Goal: Check status: Check status

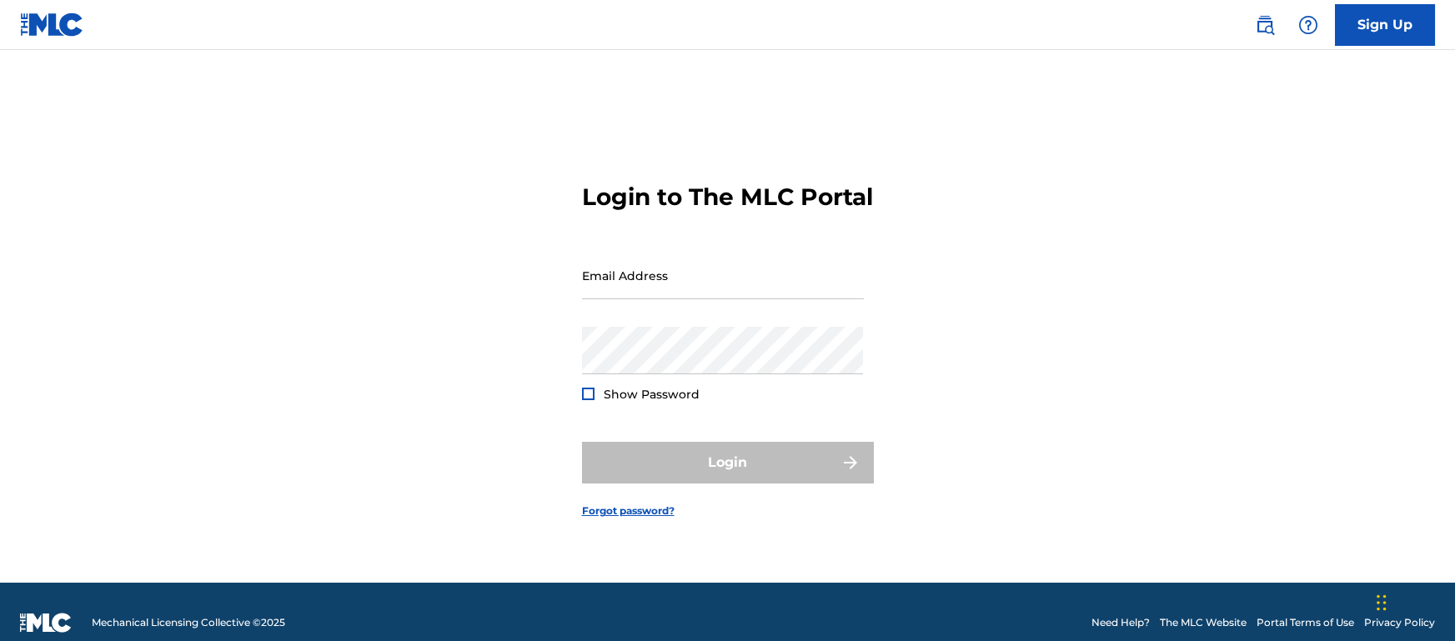
click at [867, 312] on form "Login to The MLC Portal Email Address Password Show Password Login Forgot passw…" at bounding box center [728, 337] width 292 height 491
click at [809, 293] on input "Email Address" at bounding box center [723, 276] width 282 height 48
type input "[EMAIL_ADDRESS][DOMAIN_NAME]"
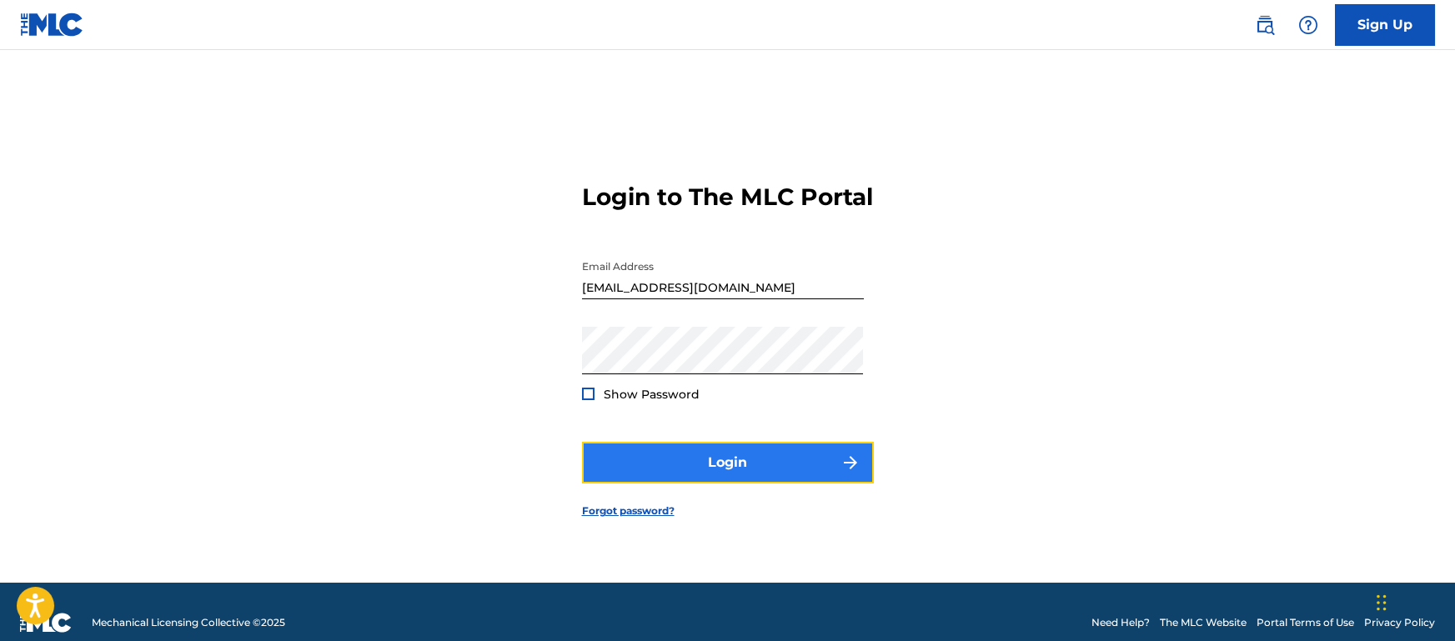
click at [735, 472] on button "Login" at bounding box center [728, 463] width 292 height 42
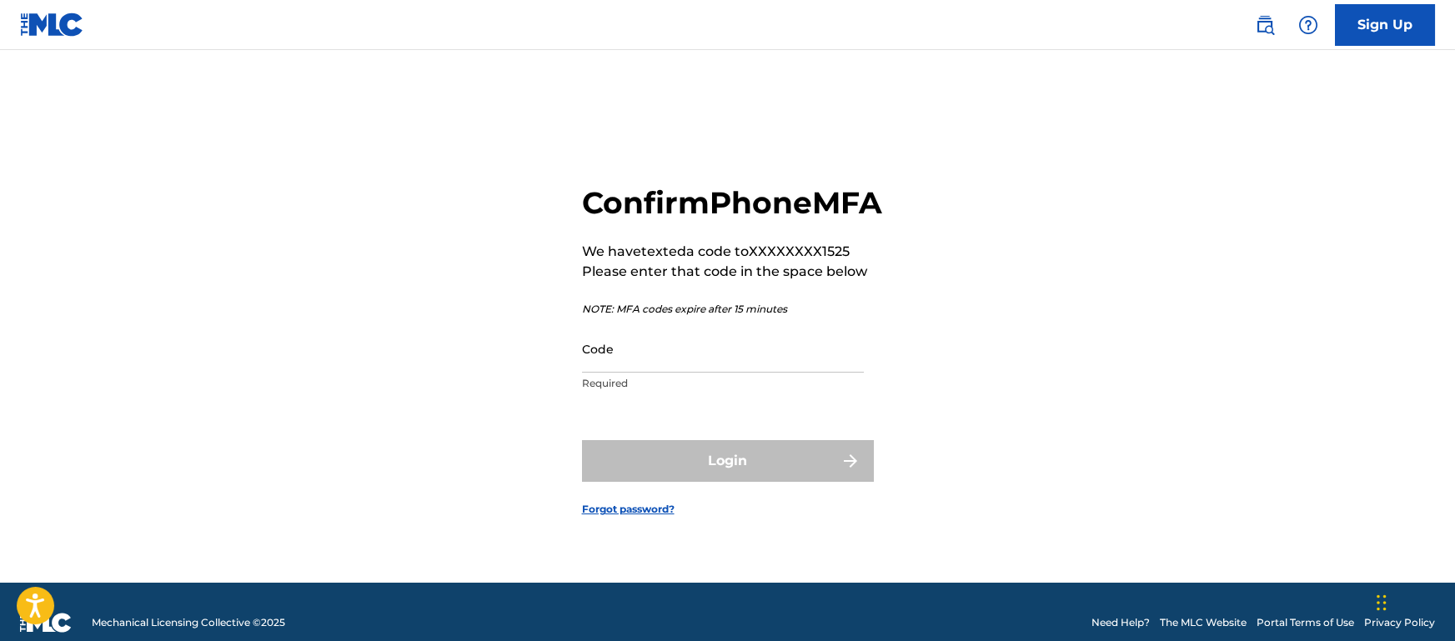
click at [624, 391] on p "Required" at bounding box center [723, 383] width 282 height 15
click at [604, 373] on input "Code" at bounding box center [723, 349] width 282 height 48
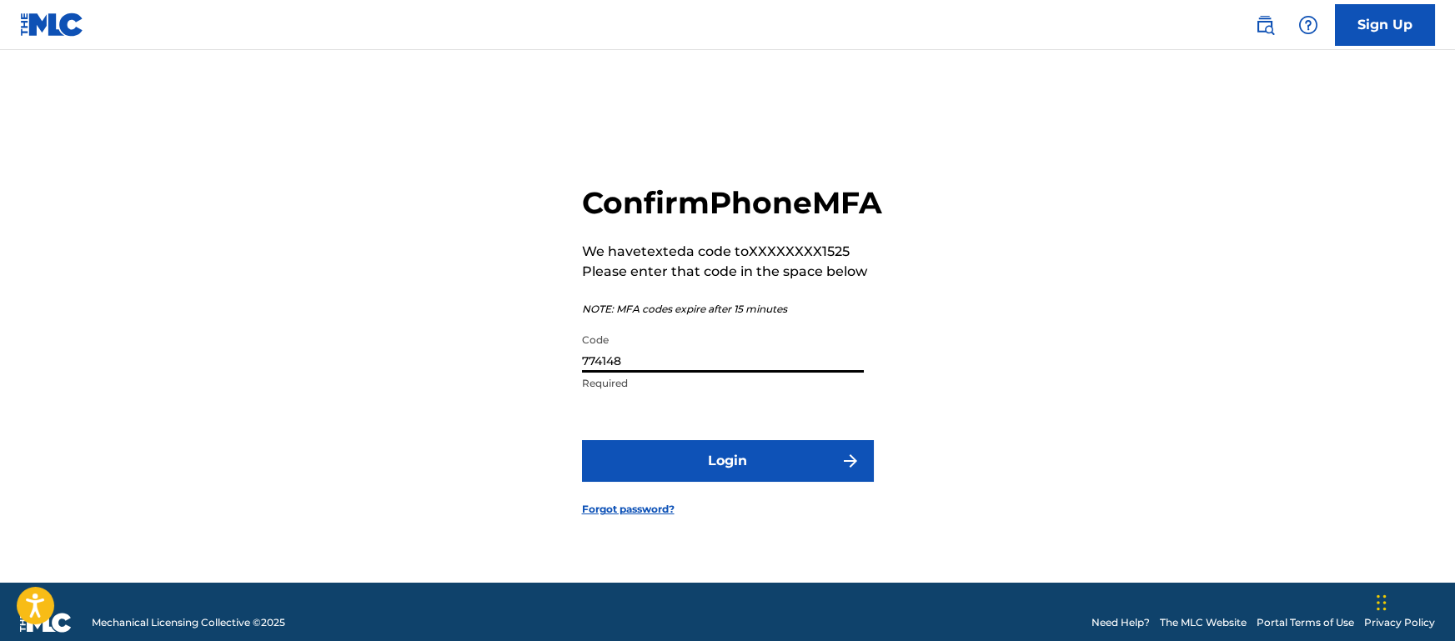
type input "774148"
click at [582, 440] on button "Login" at bounding box center [728, 461] width 292 height 42
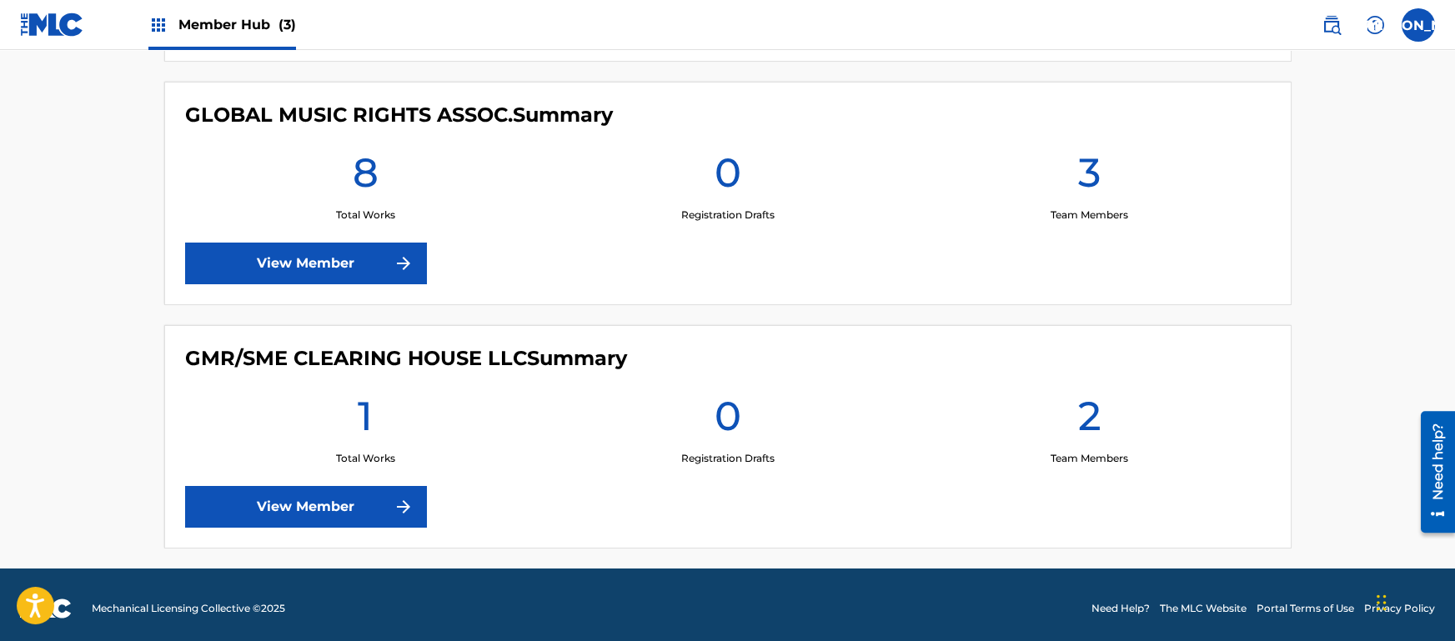
scroll to position [671, 0]
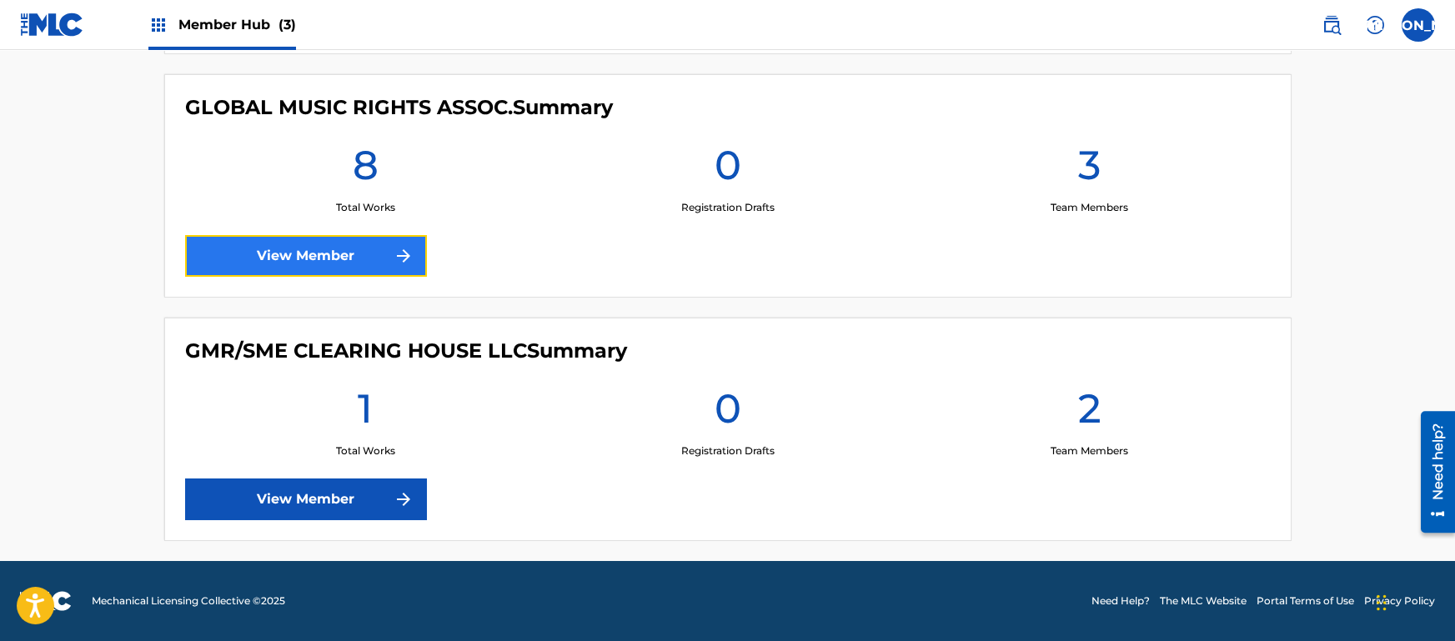
click at [277, 240] on link "View Member" at bounding box center [306, 256] width 242 height 42
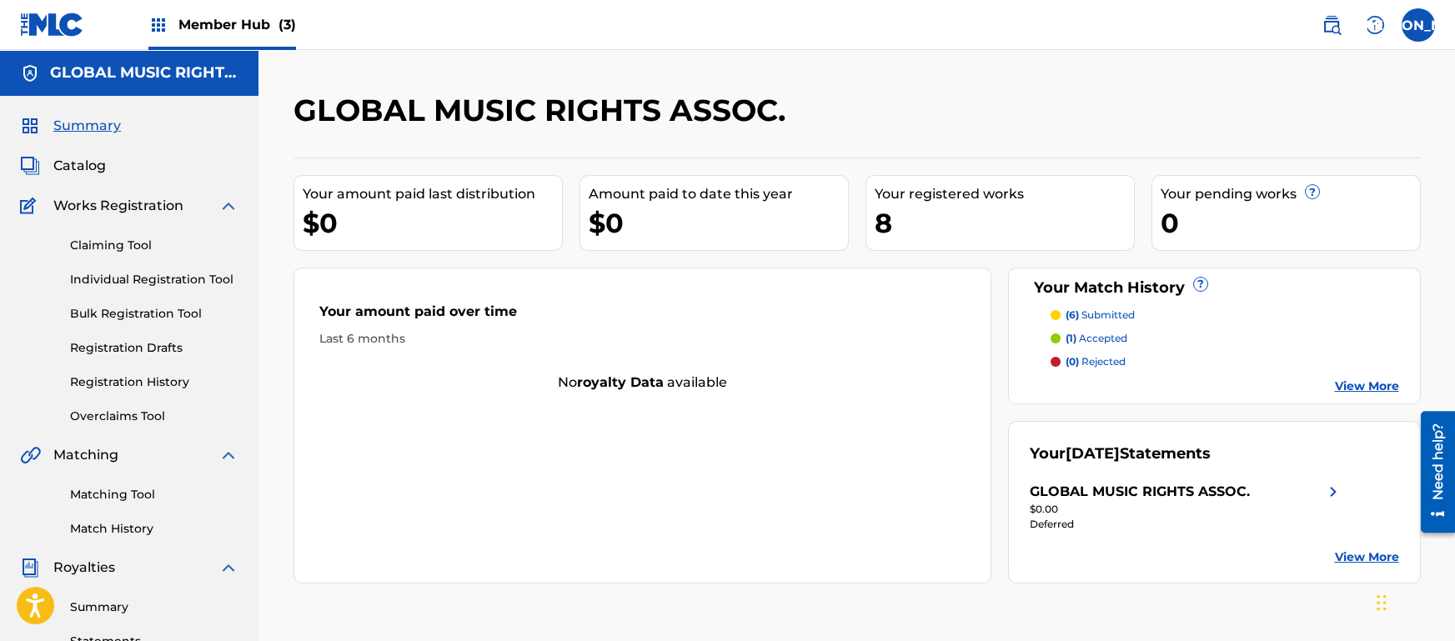
click at [548, 421] on div "Your amount paid over time Last 6 months No royalty data available" at bounding box center [643, 426] width 699 height 316
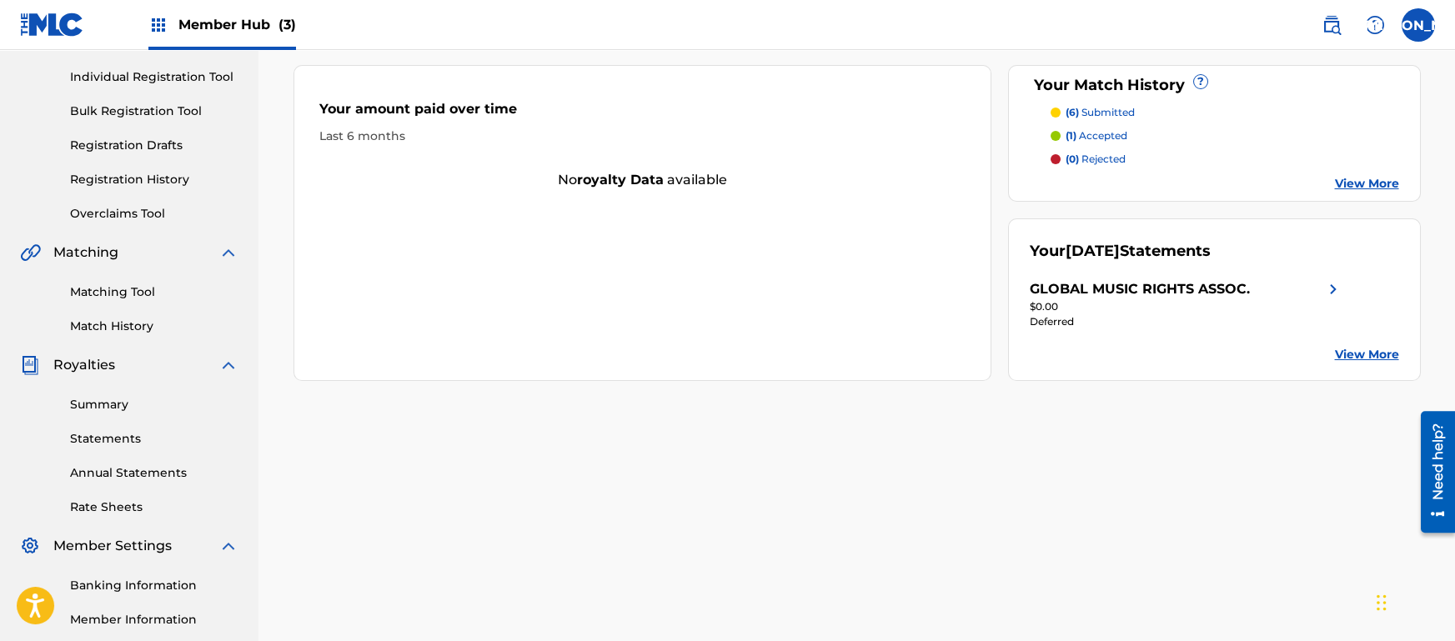
scroll to position [39, 0]
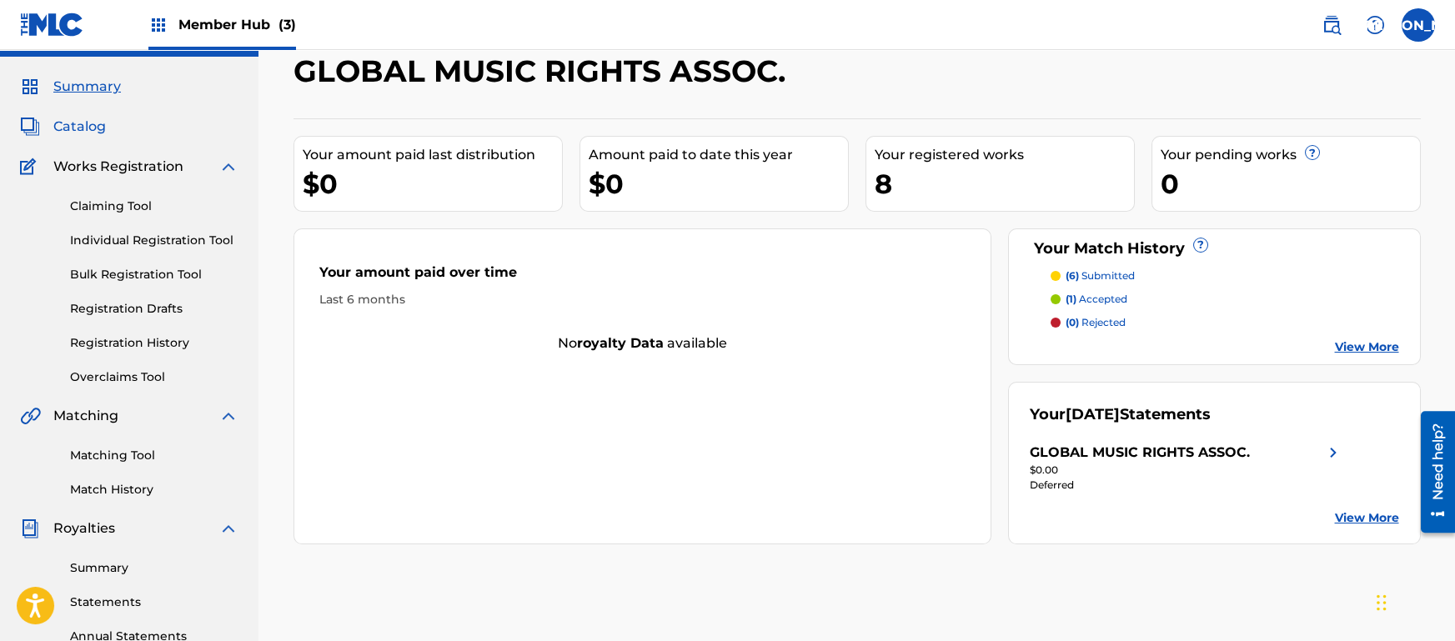
click at [70, 130] on span "Catalog" at bounding box center [79, 127] width 53 height 20
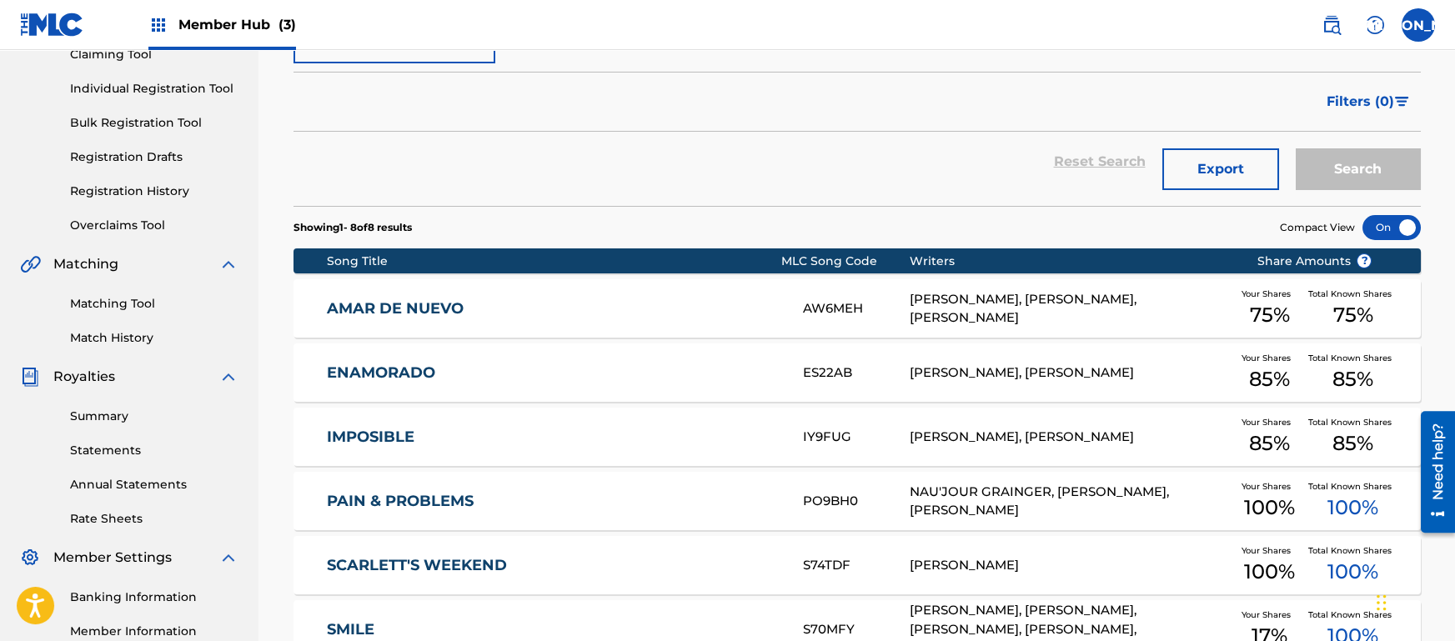
scroll to position [165, 0]
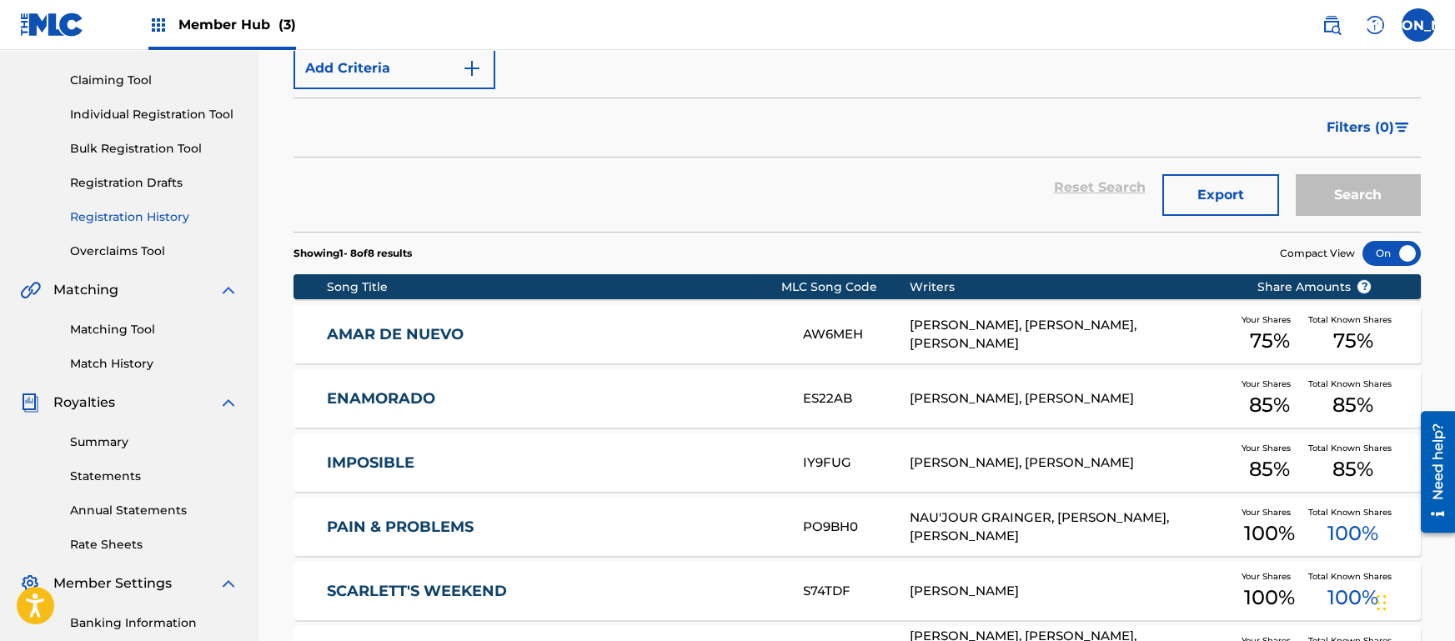
click at [148, 224] on link "Registration History" at bounding box center [154, 218] width 168 height 18
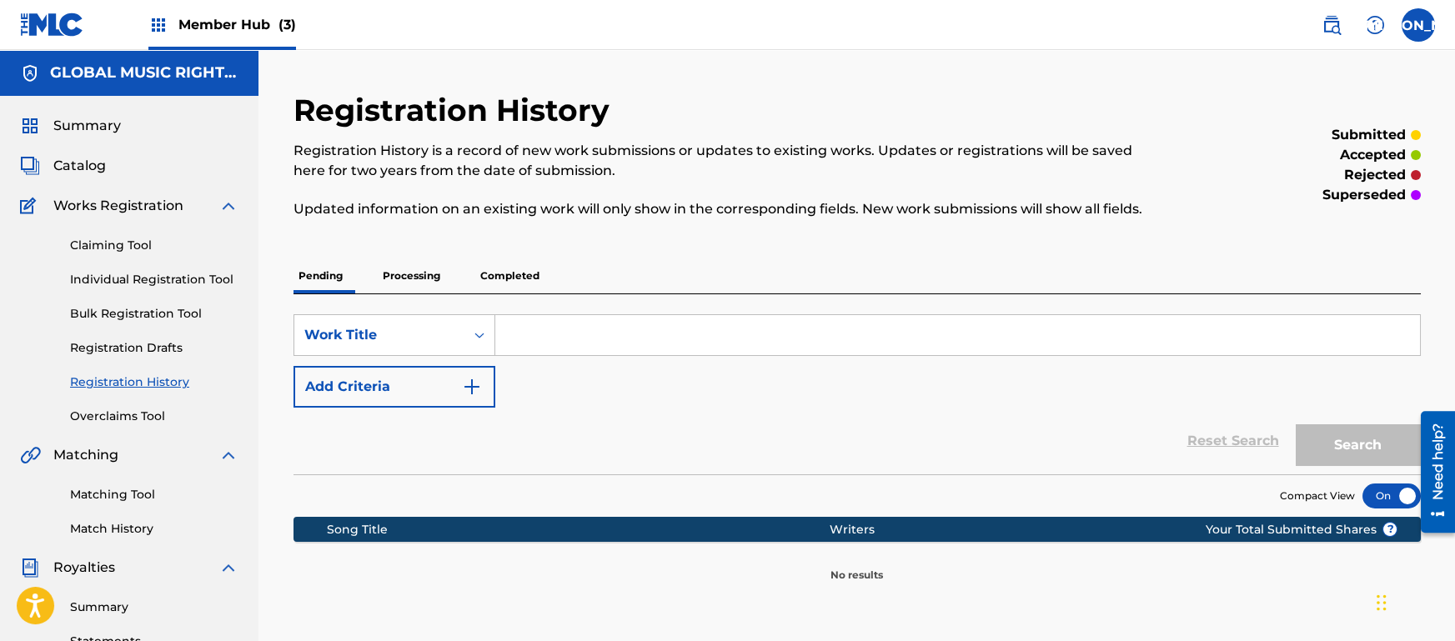
click at [425, 279] on p "Processing" at bounding box center [412, 276] width 68 height 35
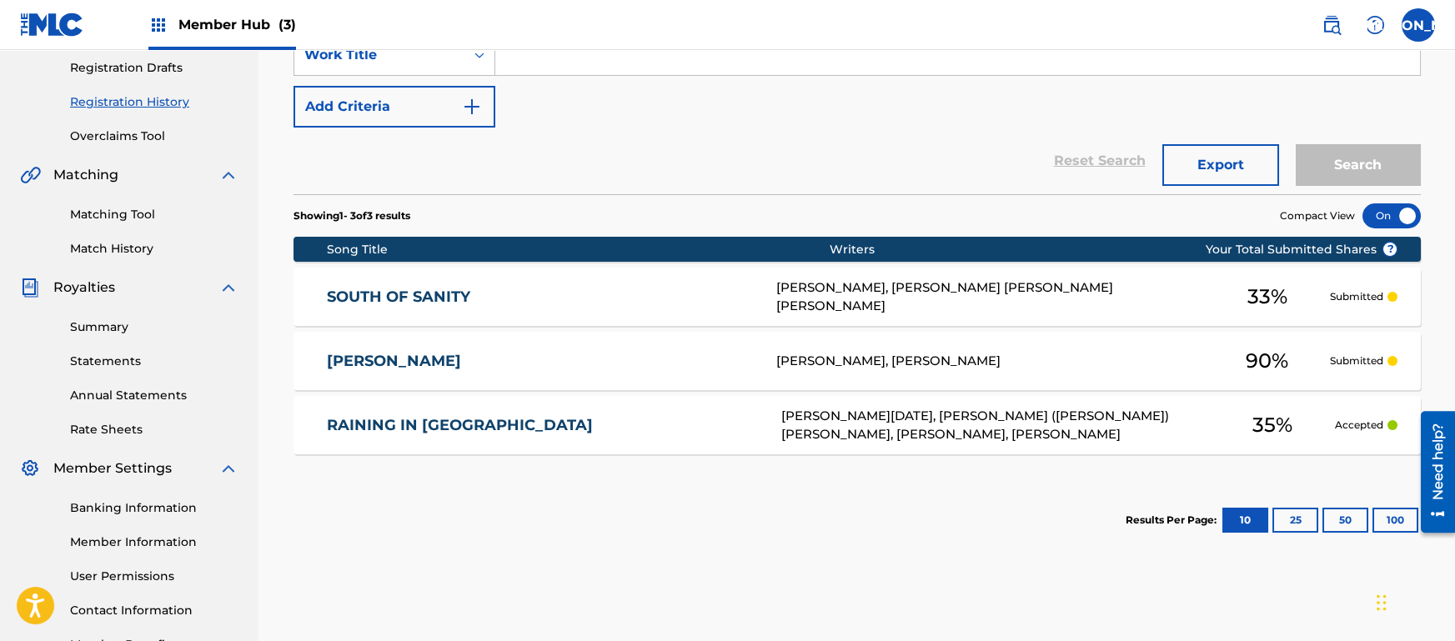
scroll to position [291, 0]
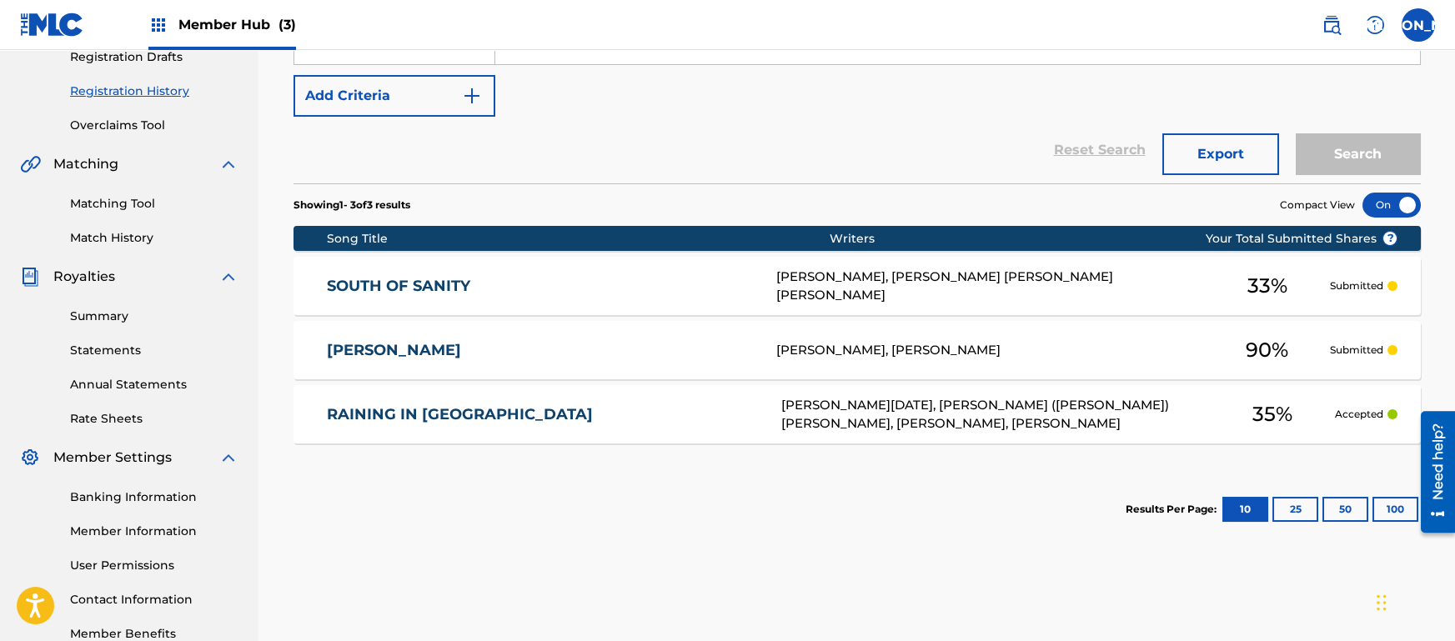
click at [590, 458] on div "Showing 1 - 3 of 3 results Compact View Song Title Writers ? Your Total Submitt…" at bounding box center [858, 365] width 1128 height 365
click at [619, 491] on section "Results Per Page: 10 25 50 100" at bounding box center [858, 509] width 1128 height 78
click at [703, 362] on div "[PERSON_NAME] [PERSON_NAME], [PERSON_NAME] 90 % Submitted" at bounding box center [858, 350] width 1128 height 58
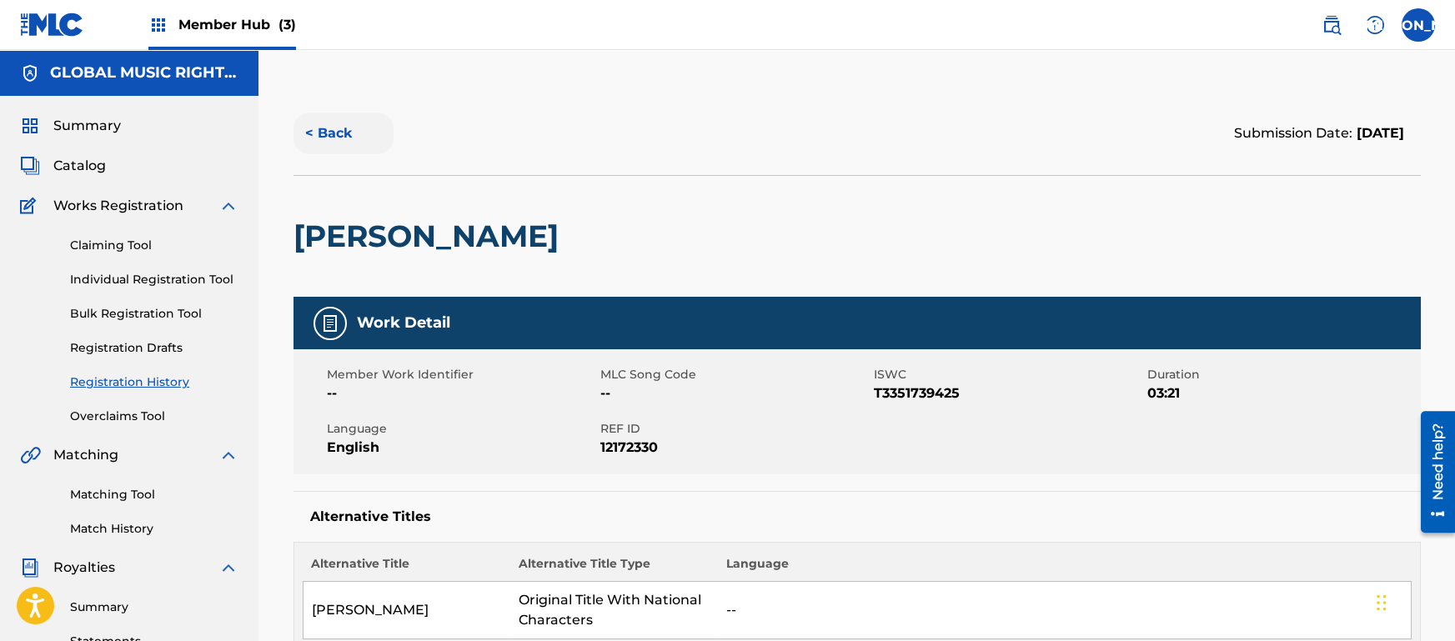
click at [342, 132] on button "< Back" at bounding box center [344, 134] width 100 height 42
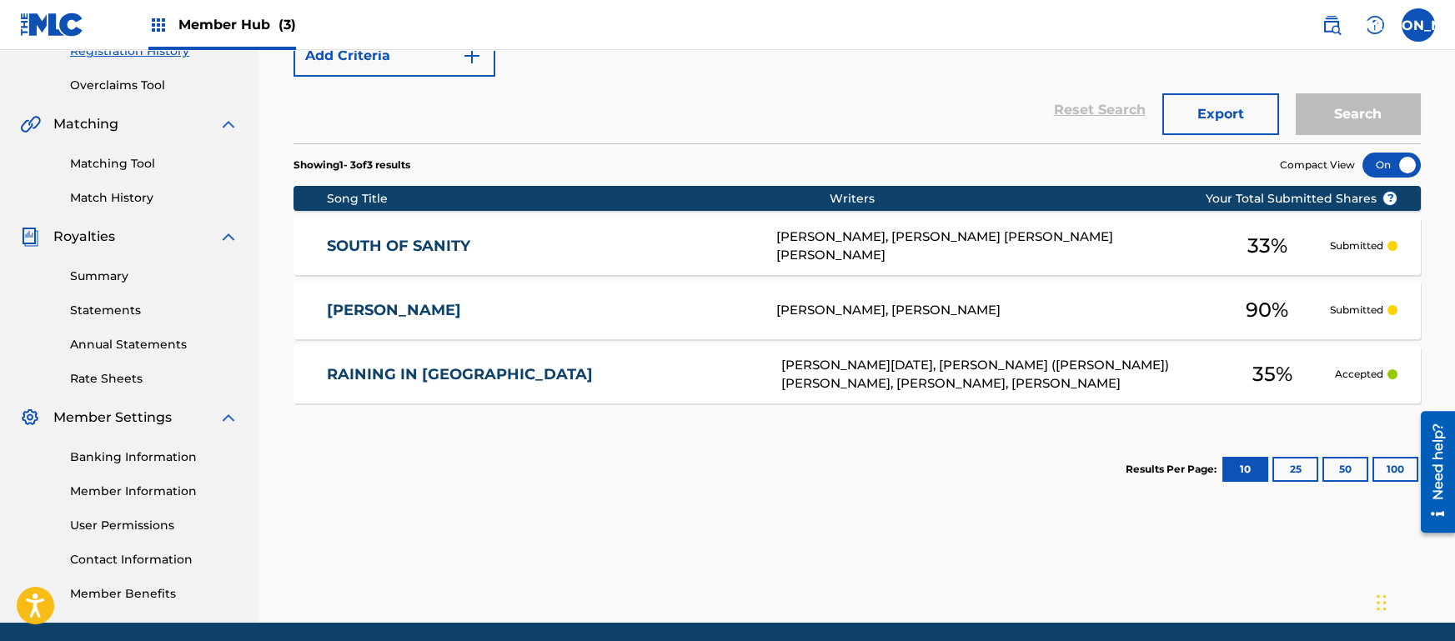
scroll to position [332, 0]
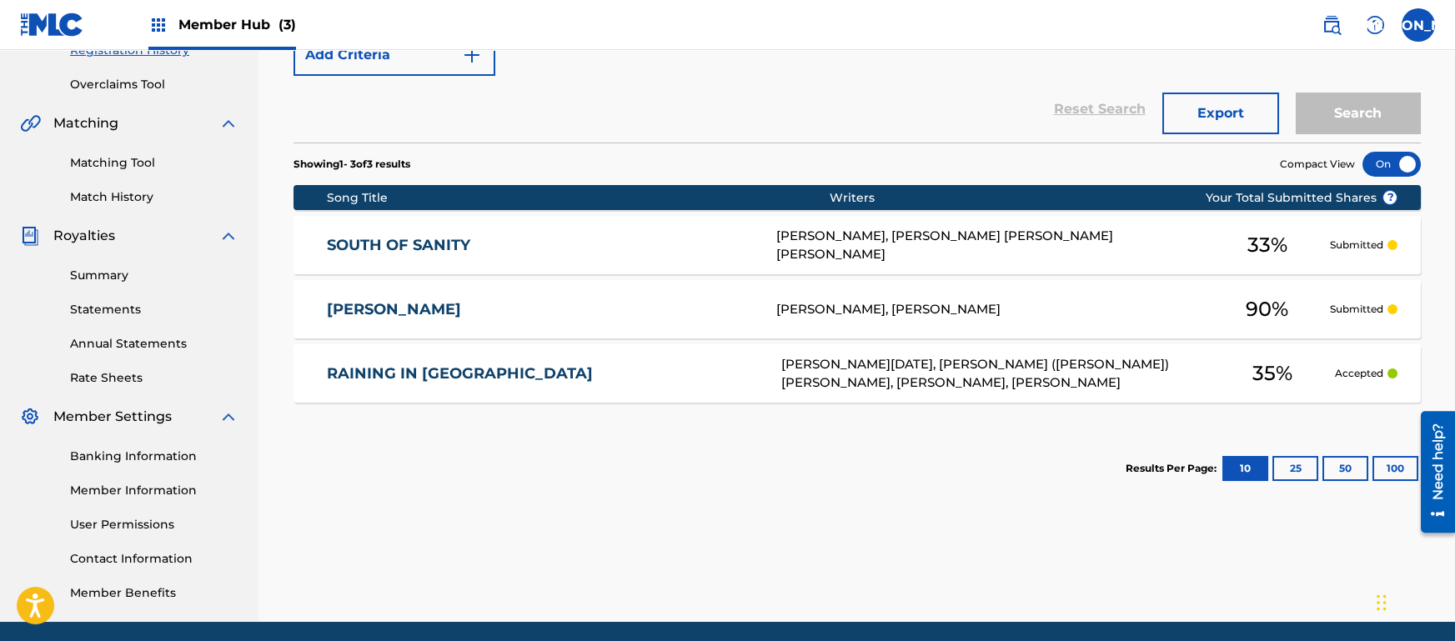
click at [450, 368] on link "RAINING IN [GEOGRAPHIC_DATA]" at bounding box center [543, 373] width 432 height 19
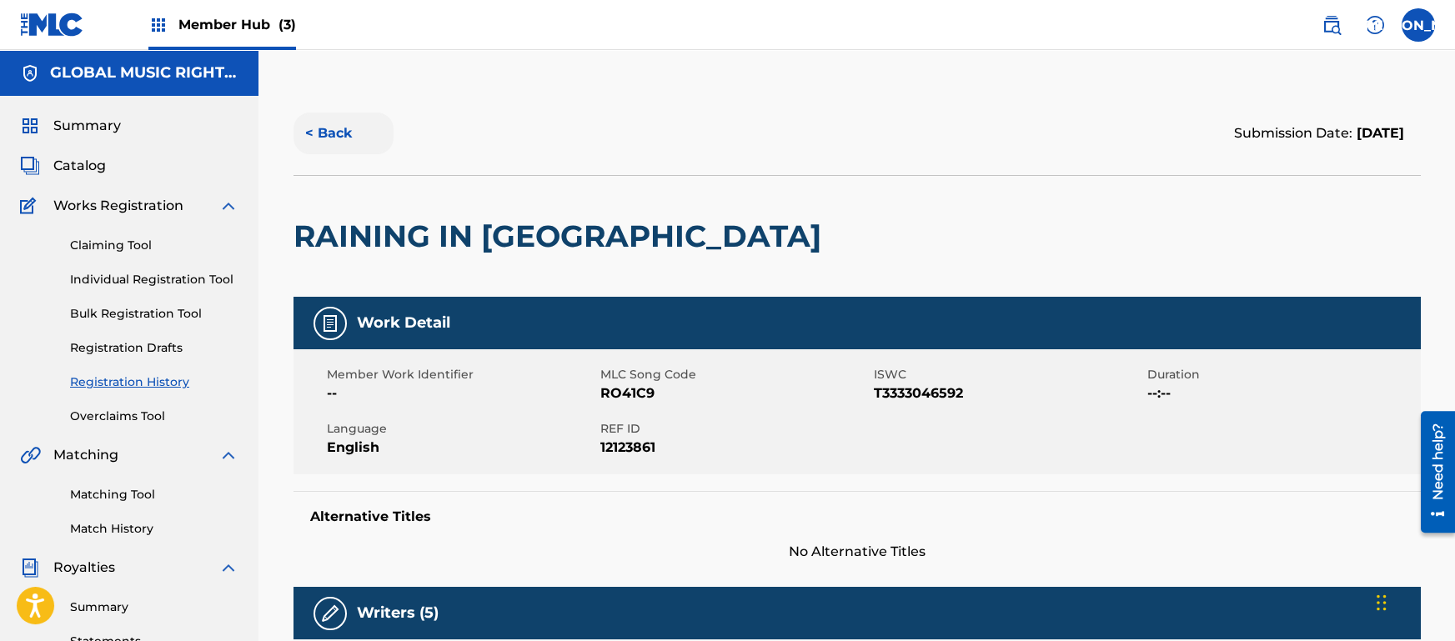
click at [359, 147] on button "< Back" at bounding box center [344, 134] width 100 height 42
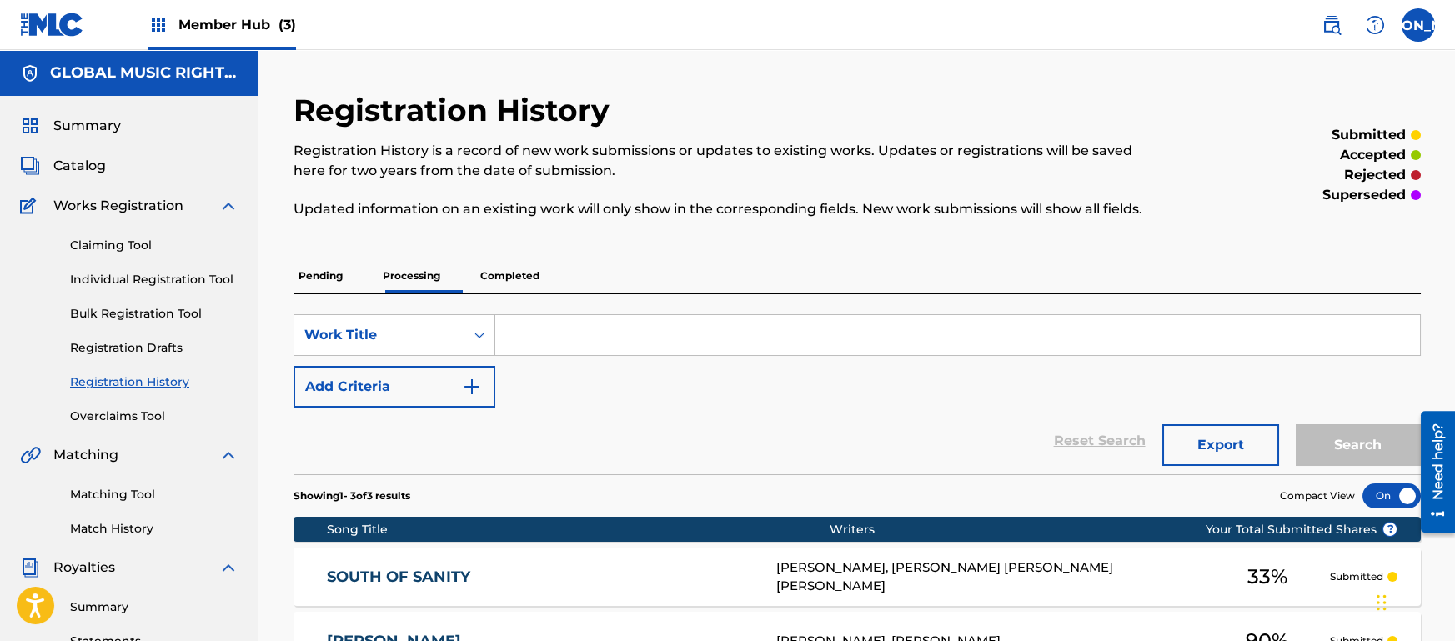
scroll to position [332, 0]
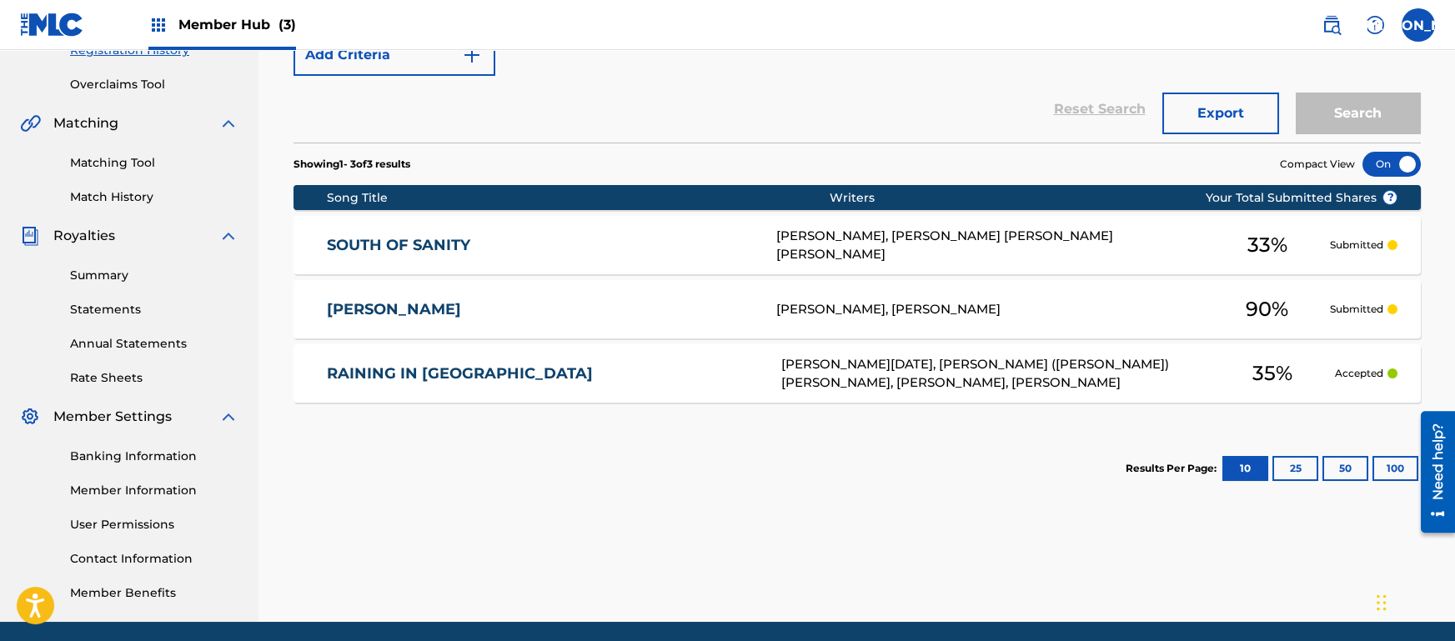
click at [455, 250] on link "SOUTH OF SANITY" at bounding box center [540, 245] width 427 height 19
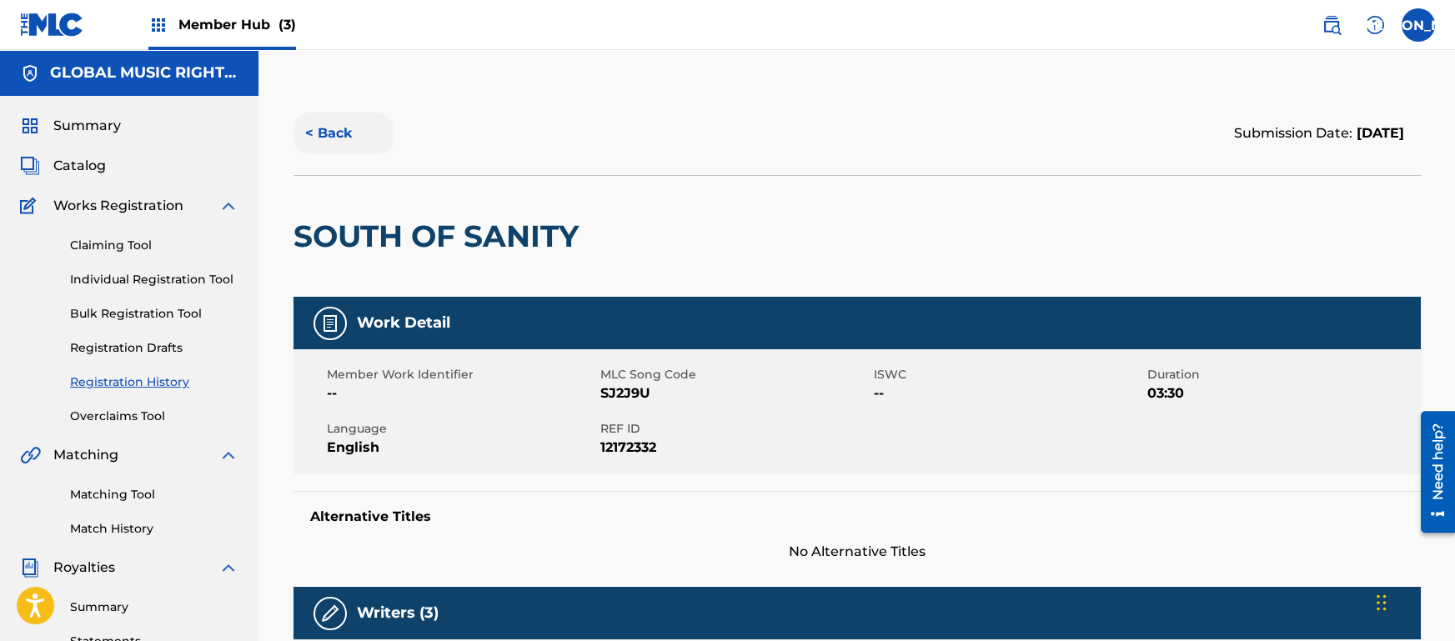
click at [335, 146] on button "< Back" at bounding box center [344, 134] width 100 height 42
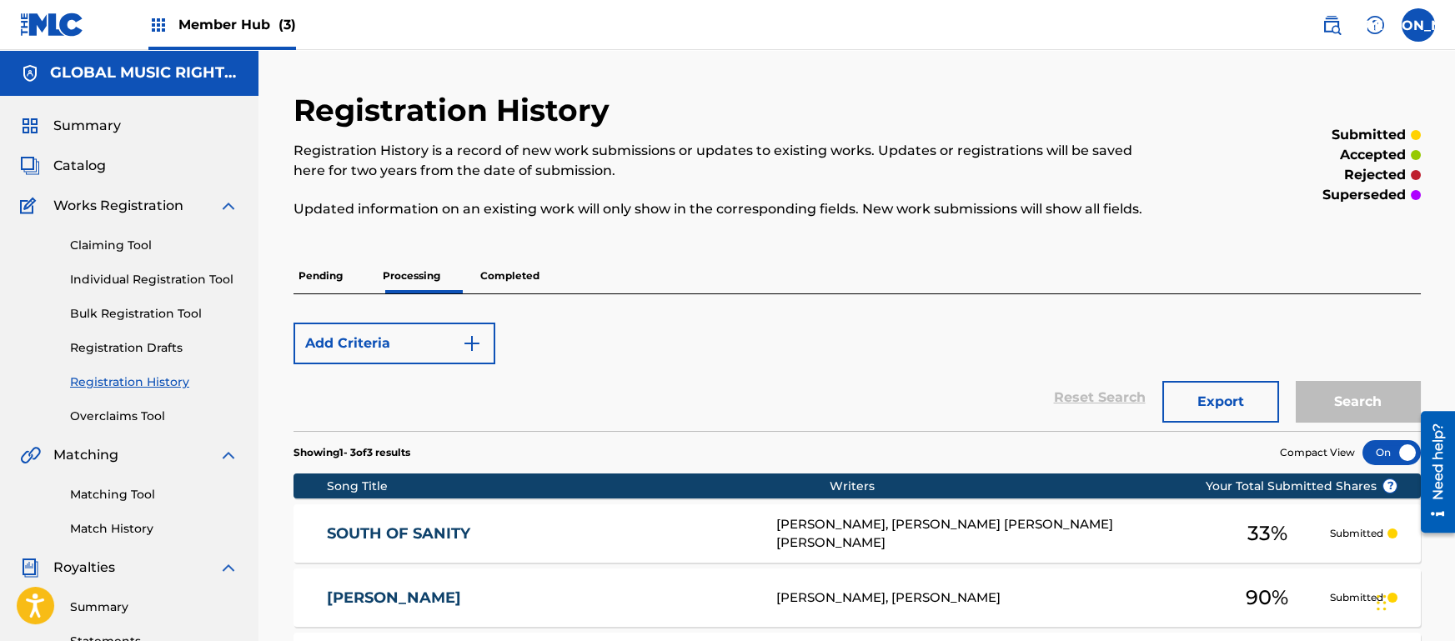
scroll to position [332, 0]
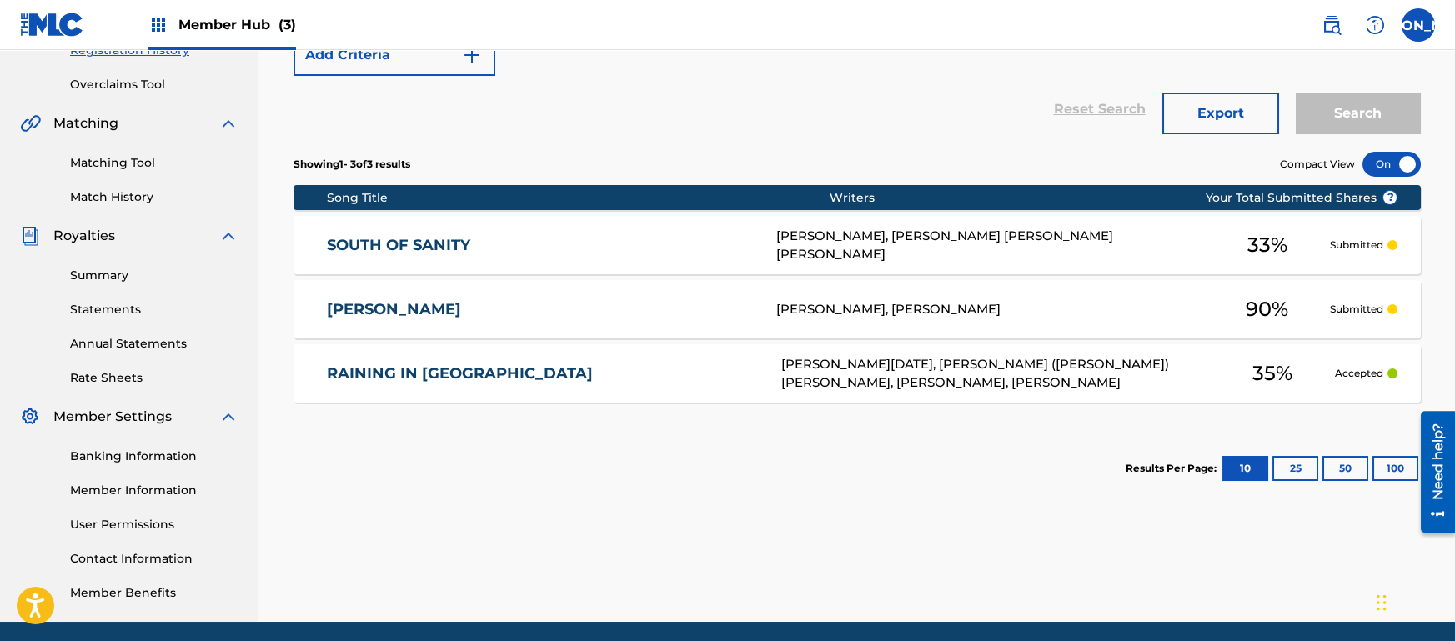
click at [616, 515] on div "Registration History Registration History is a record of new work submissions o…" at bounding box center [858, 191] width 1168 height 862
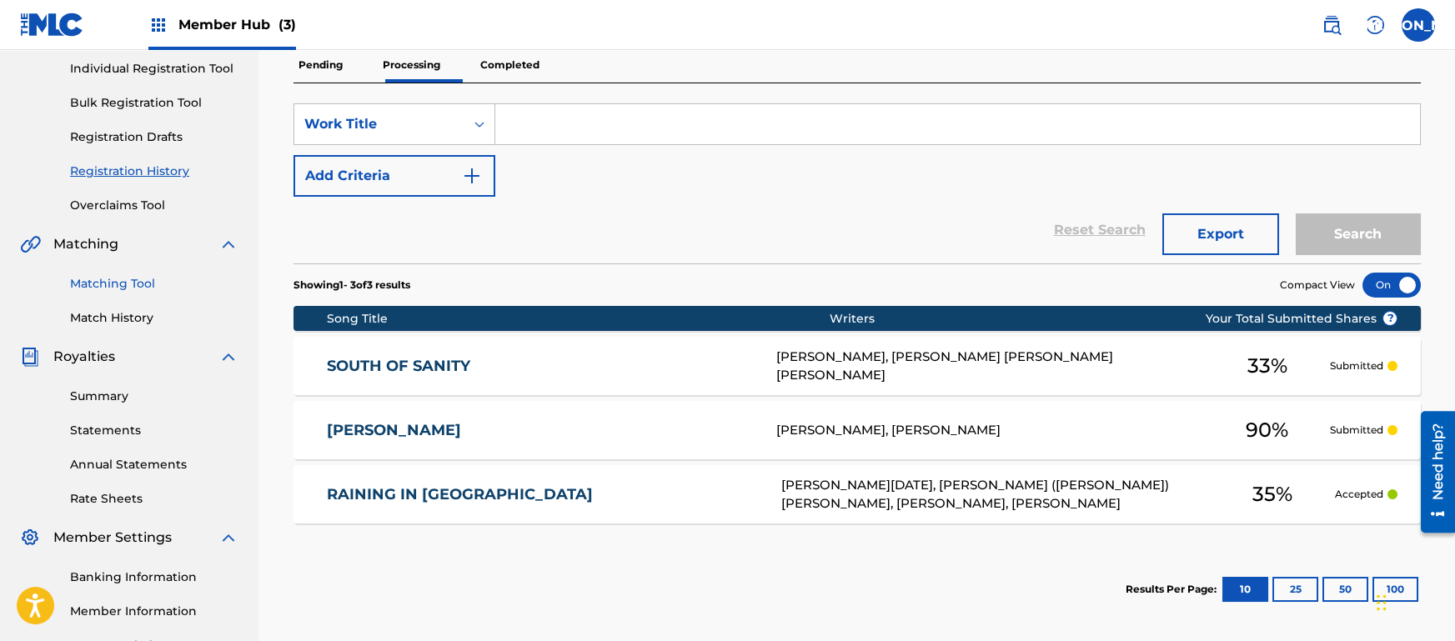
scroll to position [209, 0]
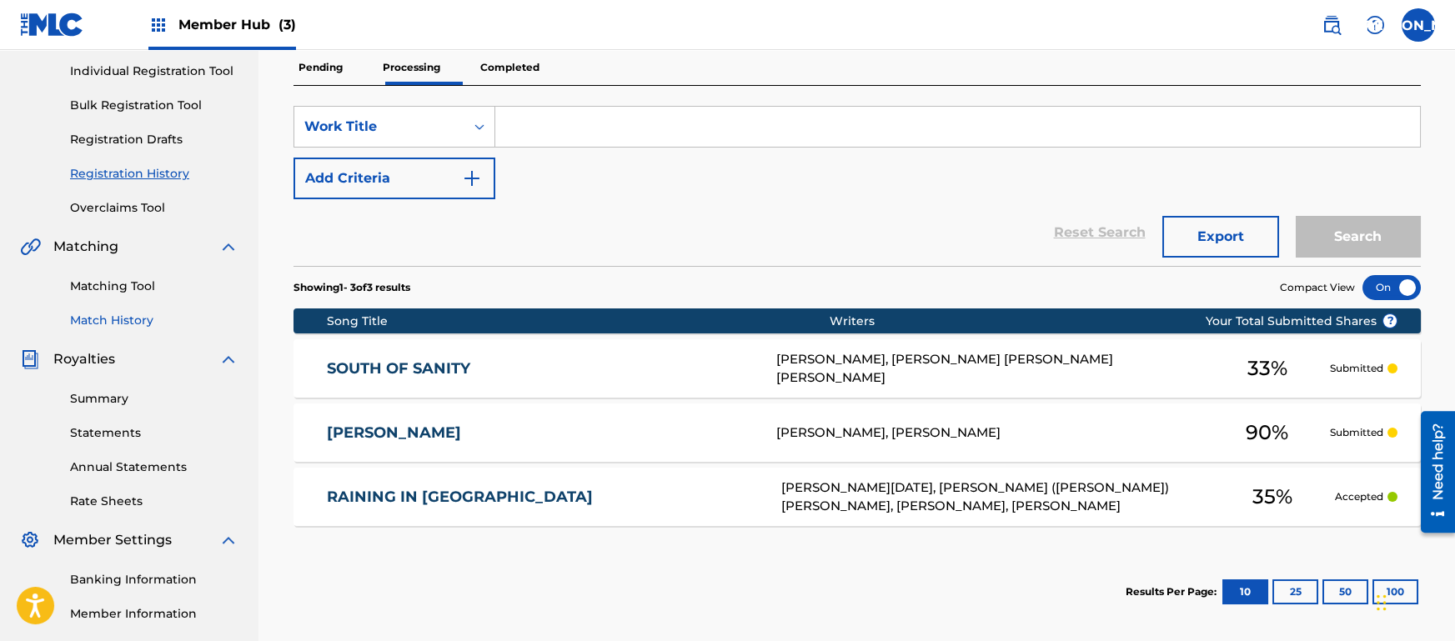
click at [129, 314] on link "Match History" at bounding box center [154, 321] width 168 height 18
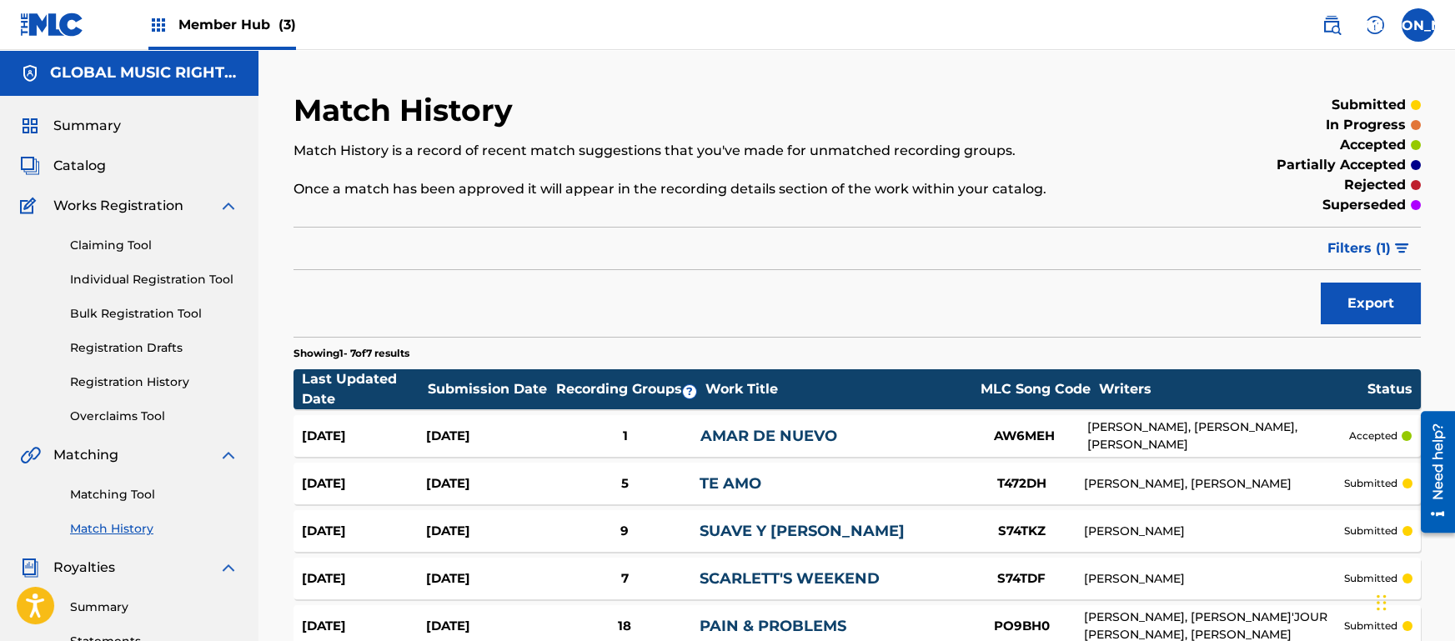
click at [542, 364] on section "Last Updated Date Submission Date Recording Groups ? Work Title MLC Song Code W…" at bounding box center [858, 551] width 1128 height 381
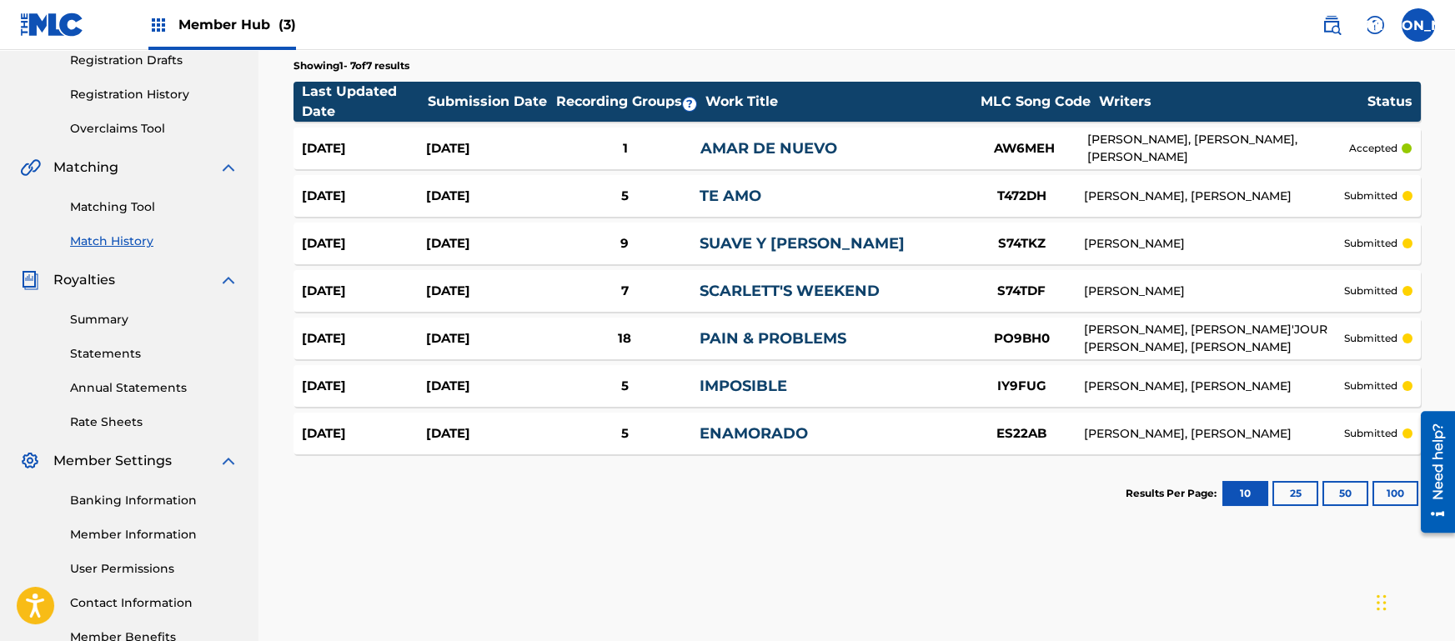
scroll to position [289, 0]
click at [912, 569] on div "Match History Match History is a record of recent match suggestions that you've…" at bounding box center [858, 234] width 1168 height 862
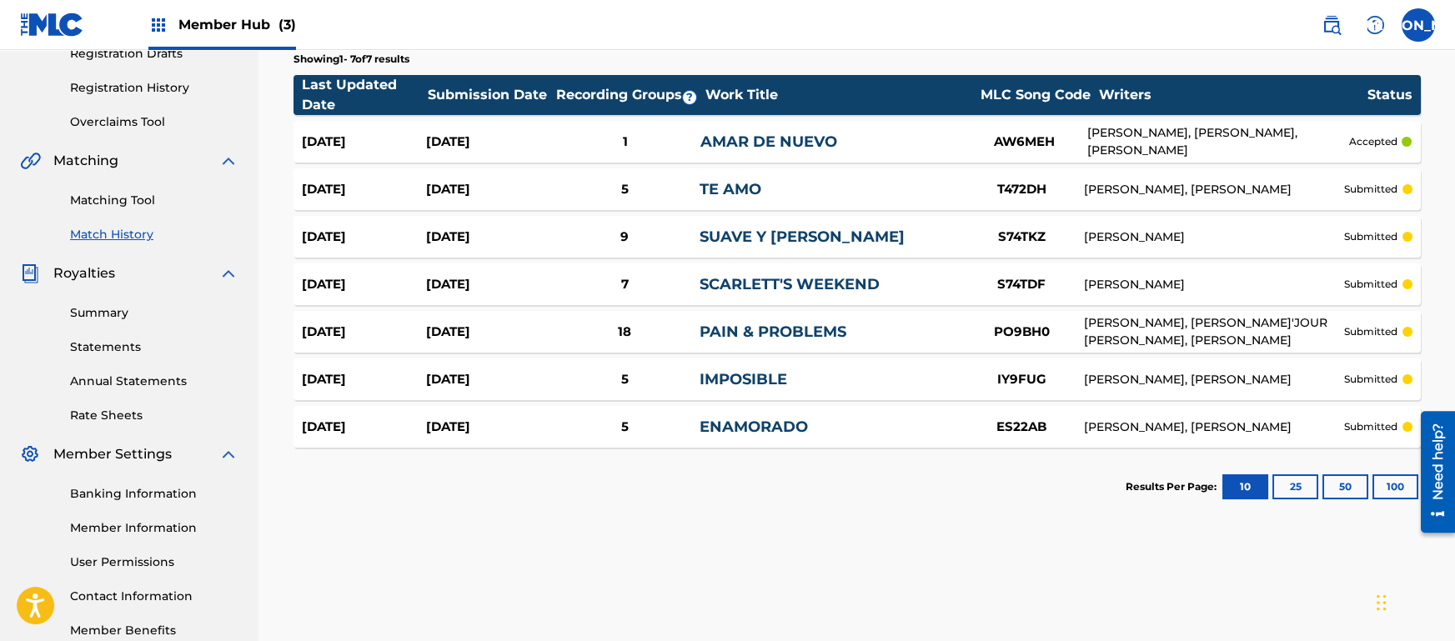
scroll to position [295, 0]
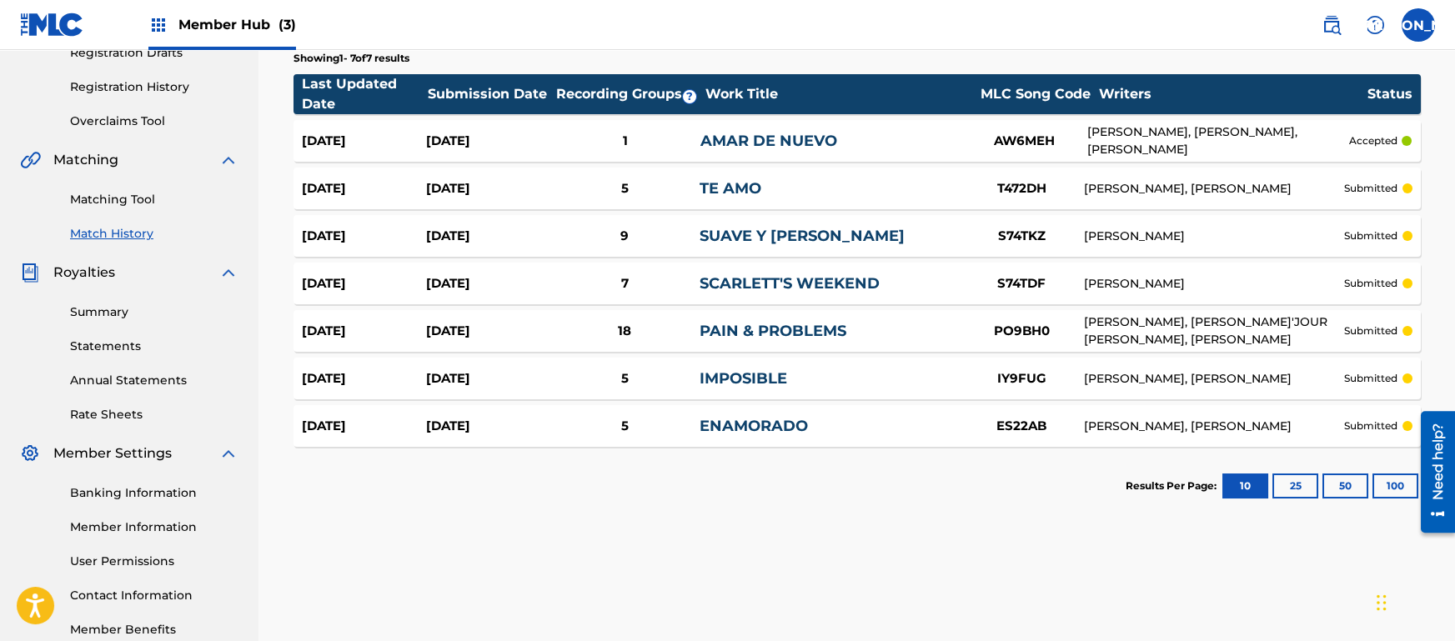
click at [852, 529] on div "Match History Match History is a record of recent match suggestions that you've…" at bounding box center [858, 227] width 1168 height 862
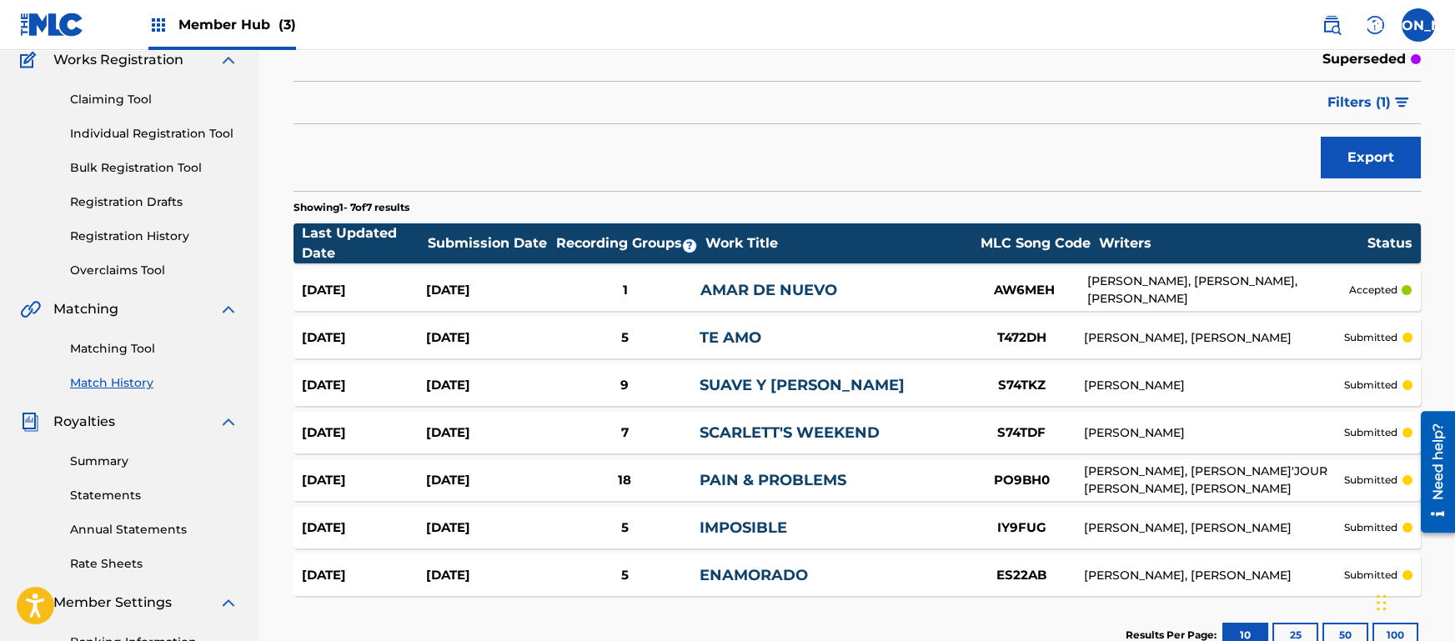
scroll to position [0, 0]
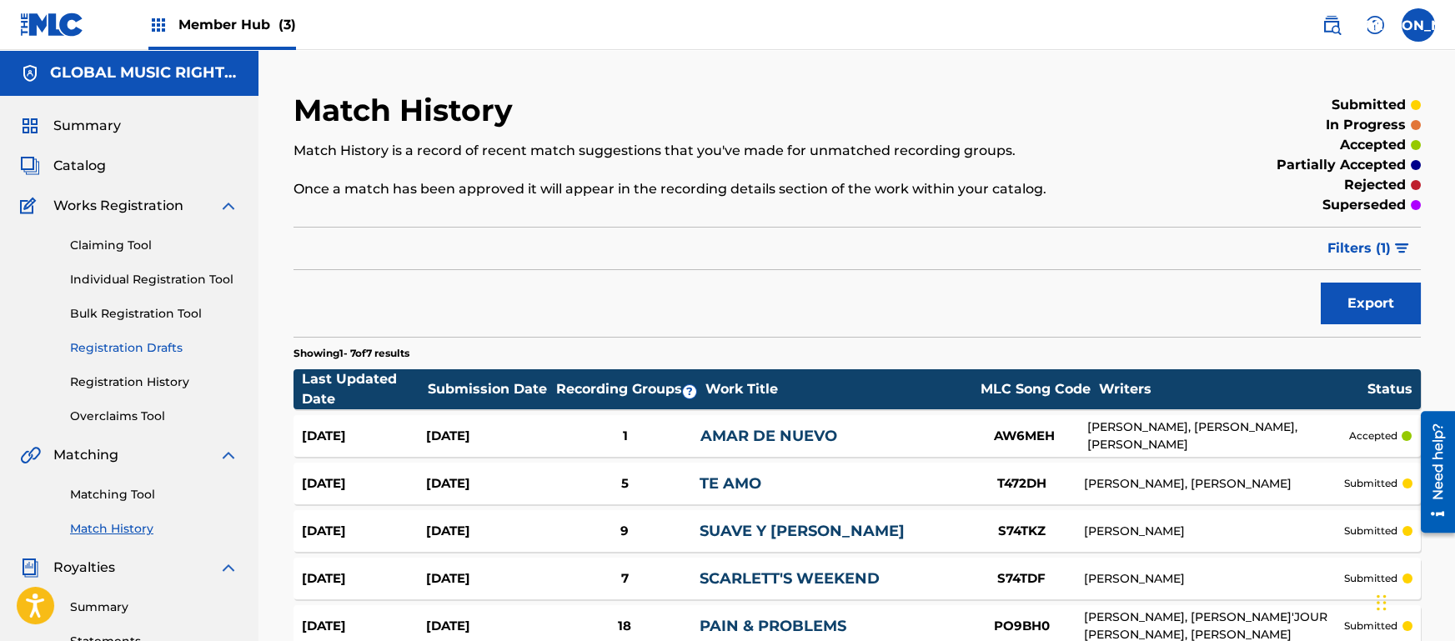
click at [144, 343] on link "Registration Drafts" at bounding box center [154, 348] width 168 height 18
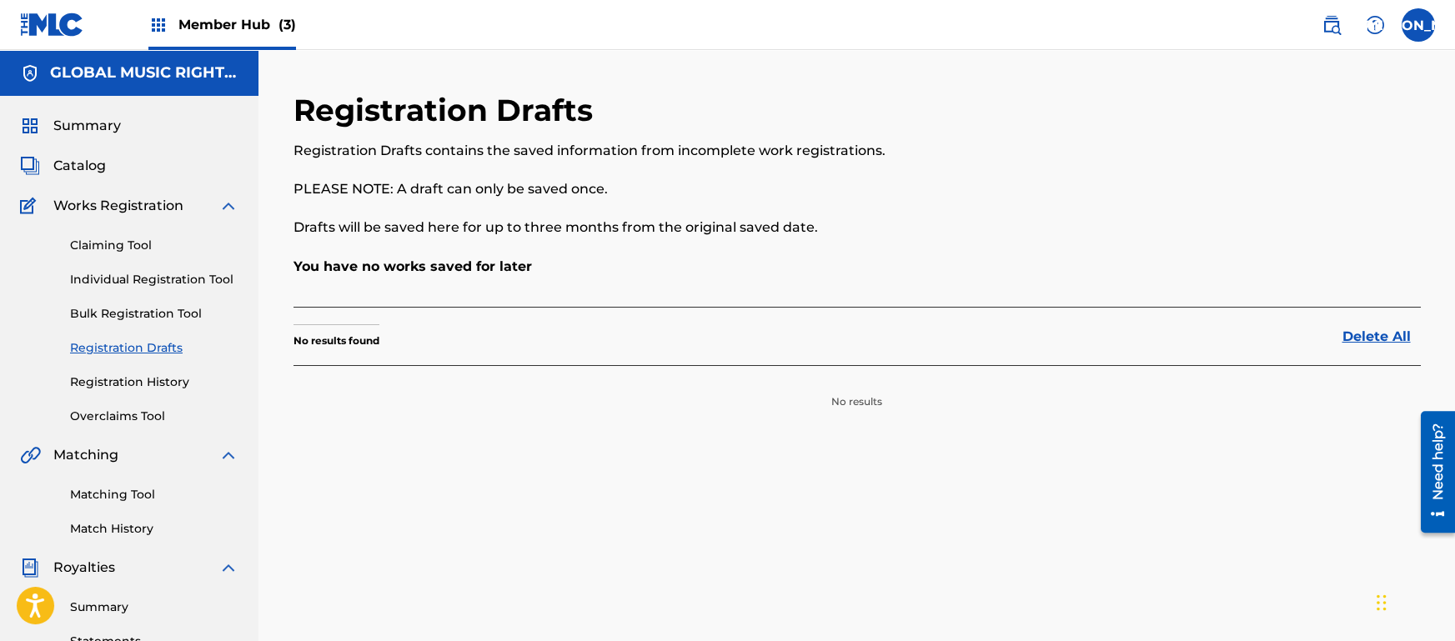
click at [160, 325] on div "Claiming Tool Individual Registration Tool Bulk Registration Tool Registration …" at bounding box center [129, 320] width 219 height 209
click at [144, 316] on link "Bulk Registration Tool" at bounding box center [154, 314] width 168 height 18
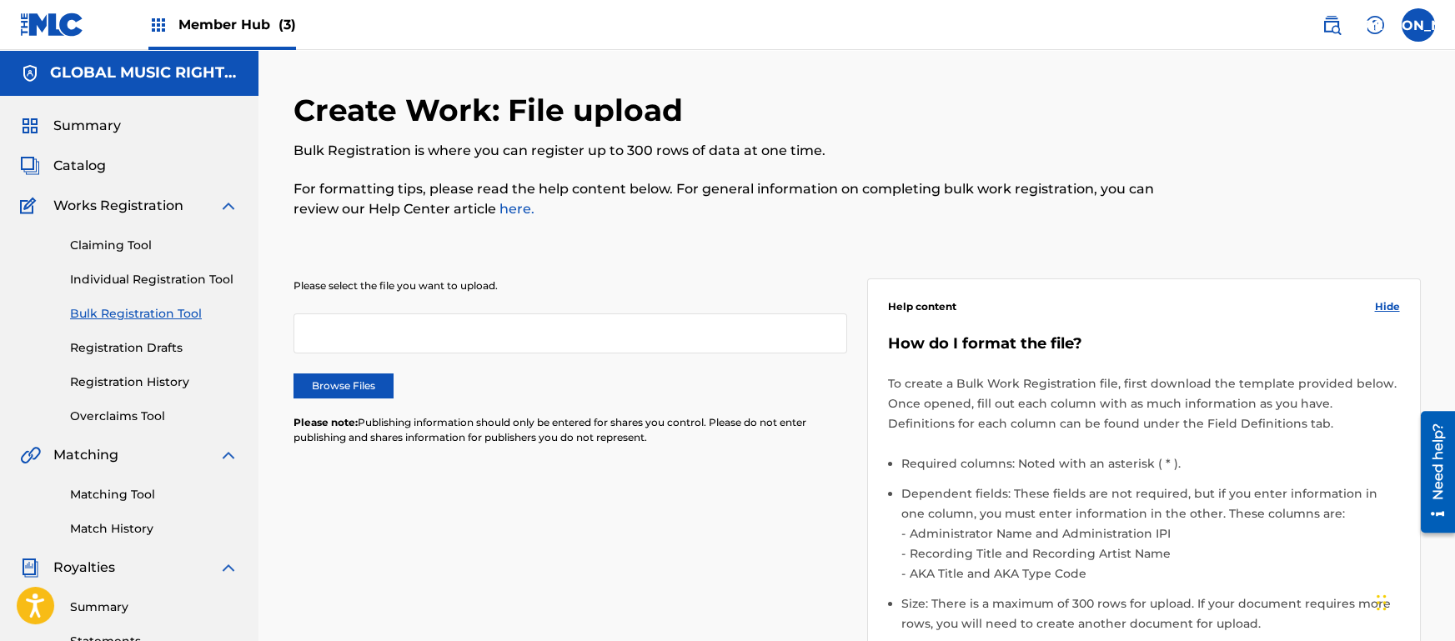
click at [163, 293] on div "Claiming Tool Individual Registration Tool Bulk Registration Tool Registration …" at bounding box center [129, 320] width 219 height 209
click at [137, 278] on link "Individual Registration Tool" at bounding box center [154, 280] width 168 height 18
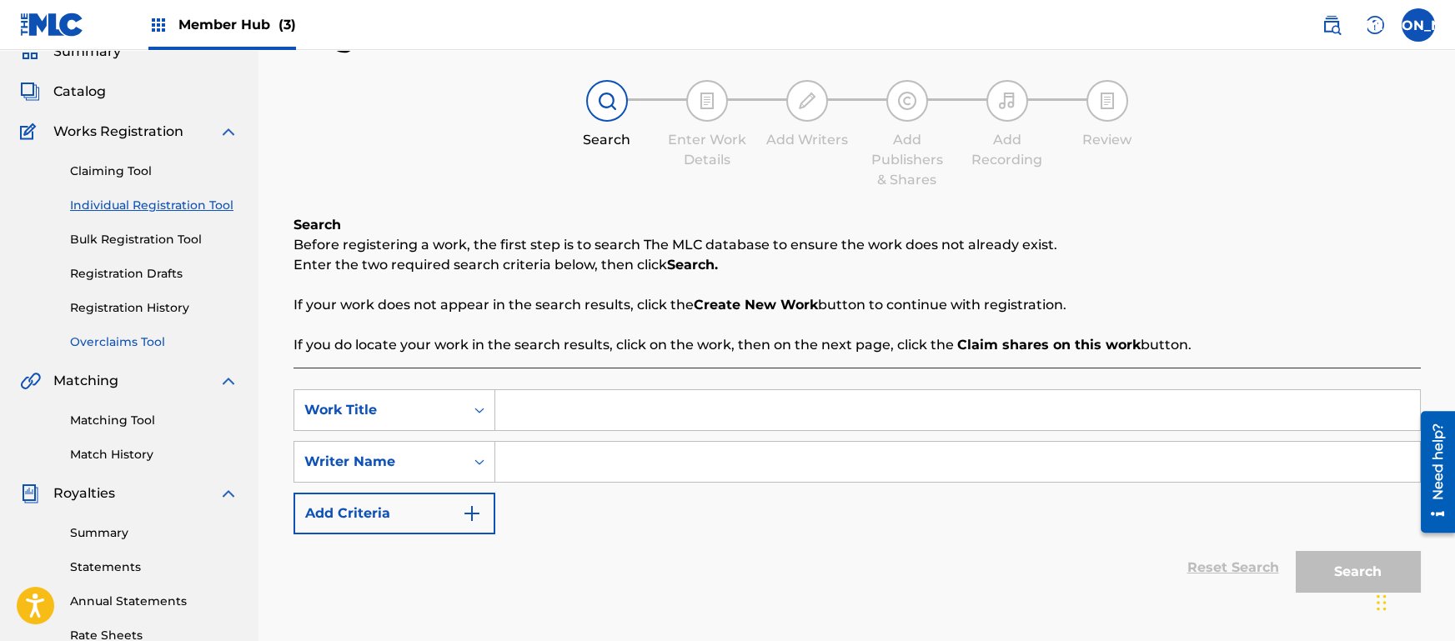
scroll to position [78, 0]
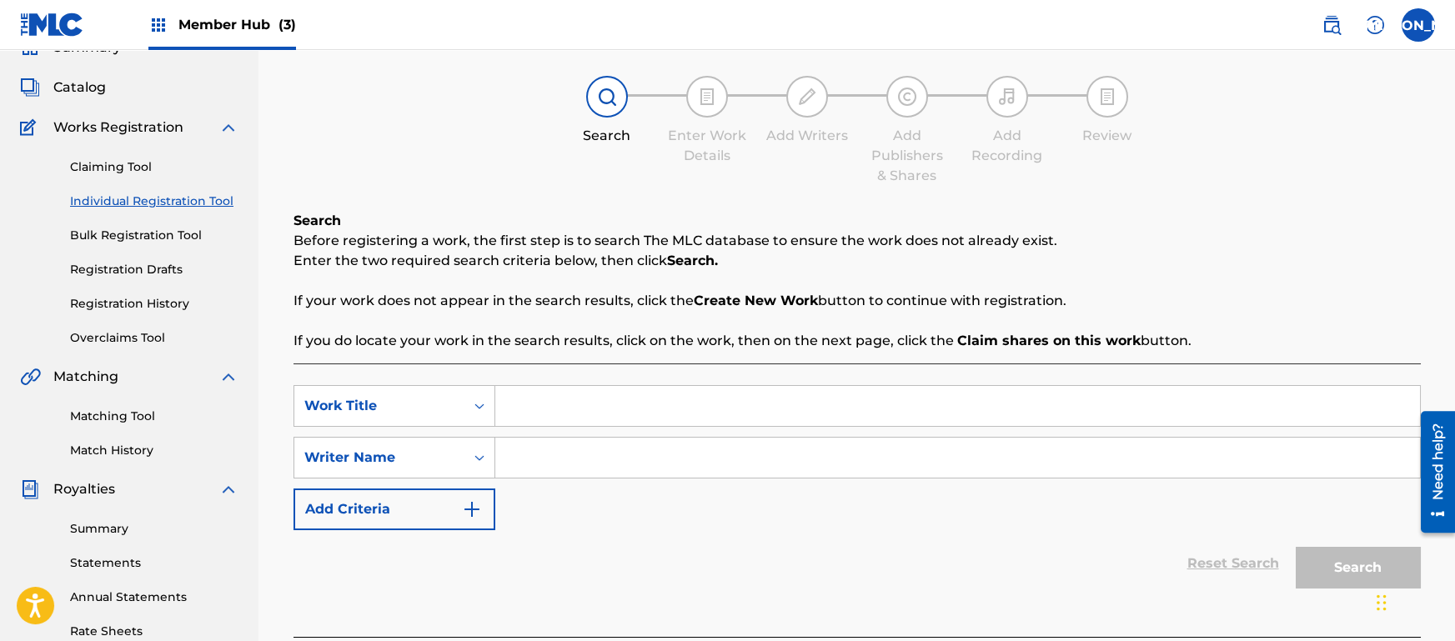
click at [158, 319] on div "Claiming Tool Individual Registration Tool Bulk Registration Tool Registration …" at bounding box center [129, 242] width 219 height 209
click at [158, 309] on link "Registration History" at bounding box center [154, 304] width 168 height 18
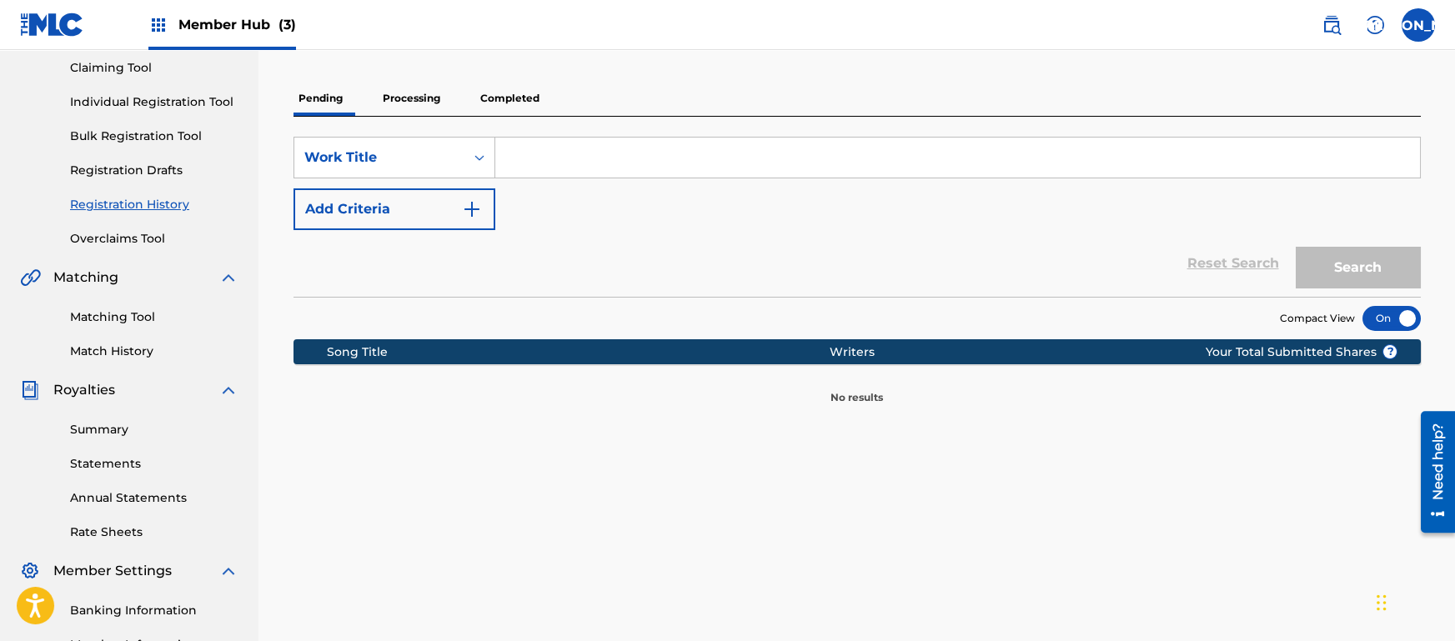
scroll to position [221, 0]
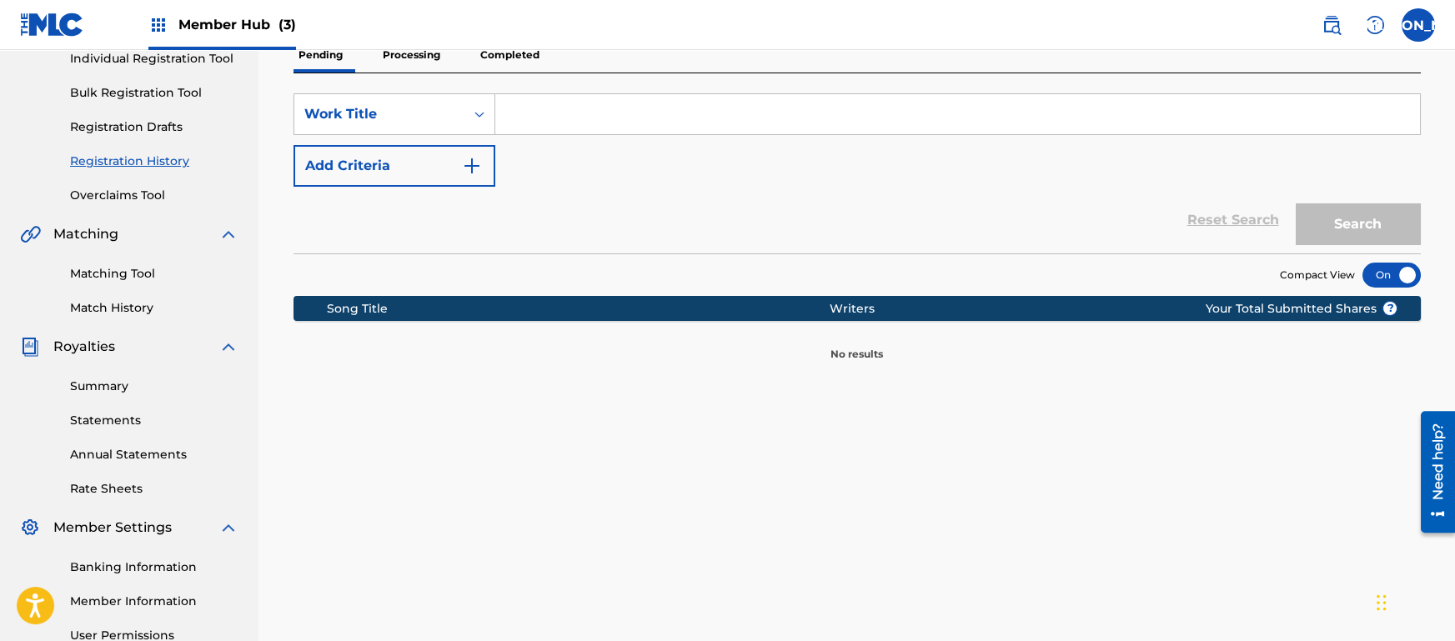
click at [535, 68] on p "Completed" at bounding box center [509, 55] width 69 height 35
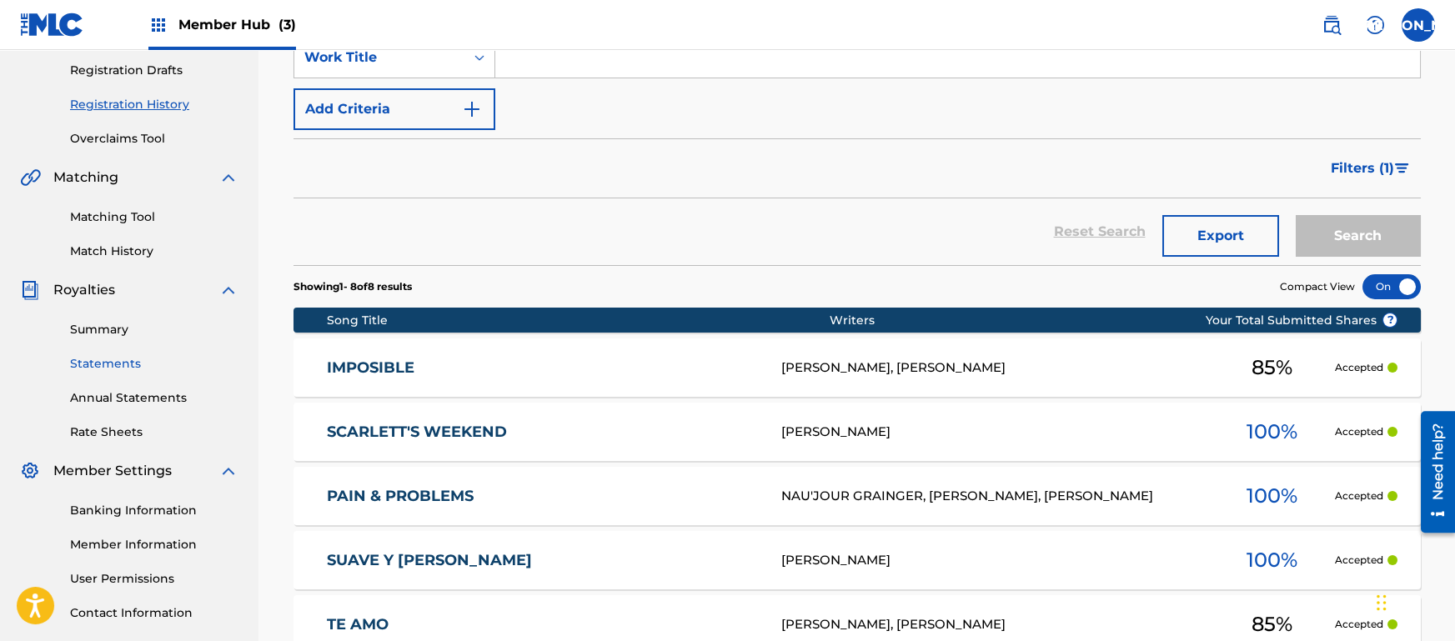
scroll to position [269, 0]
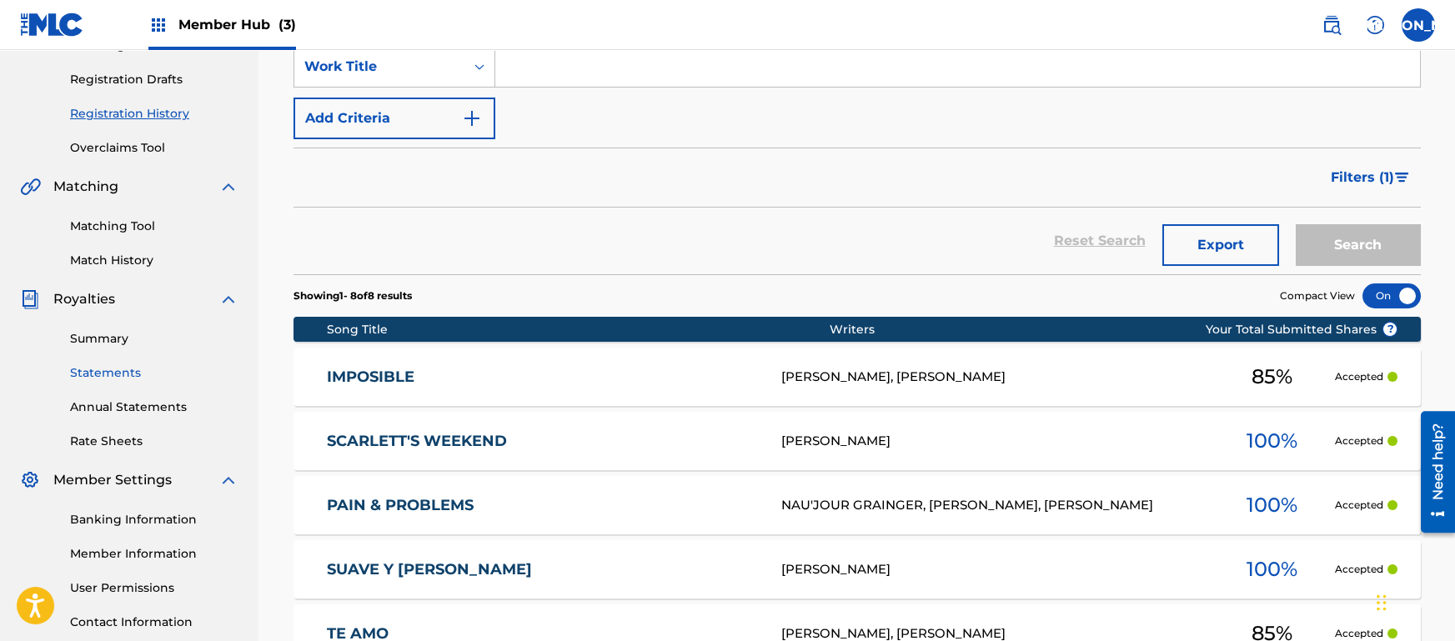
click at [97, 372] on link "Statements" at bounding box center [154, 373] width 168 height 18
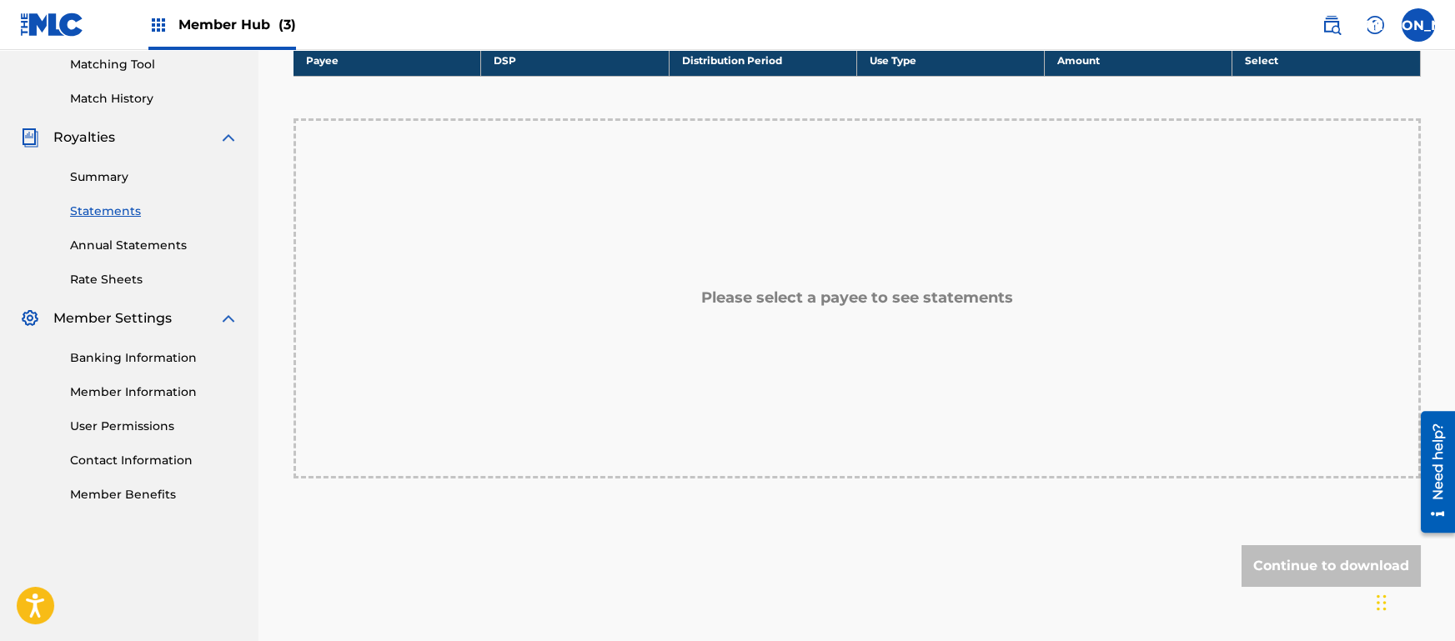
scroll to position [501, 0]
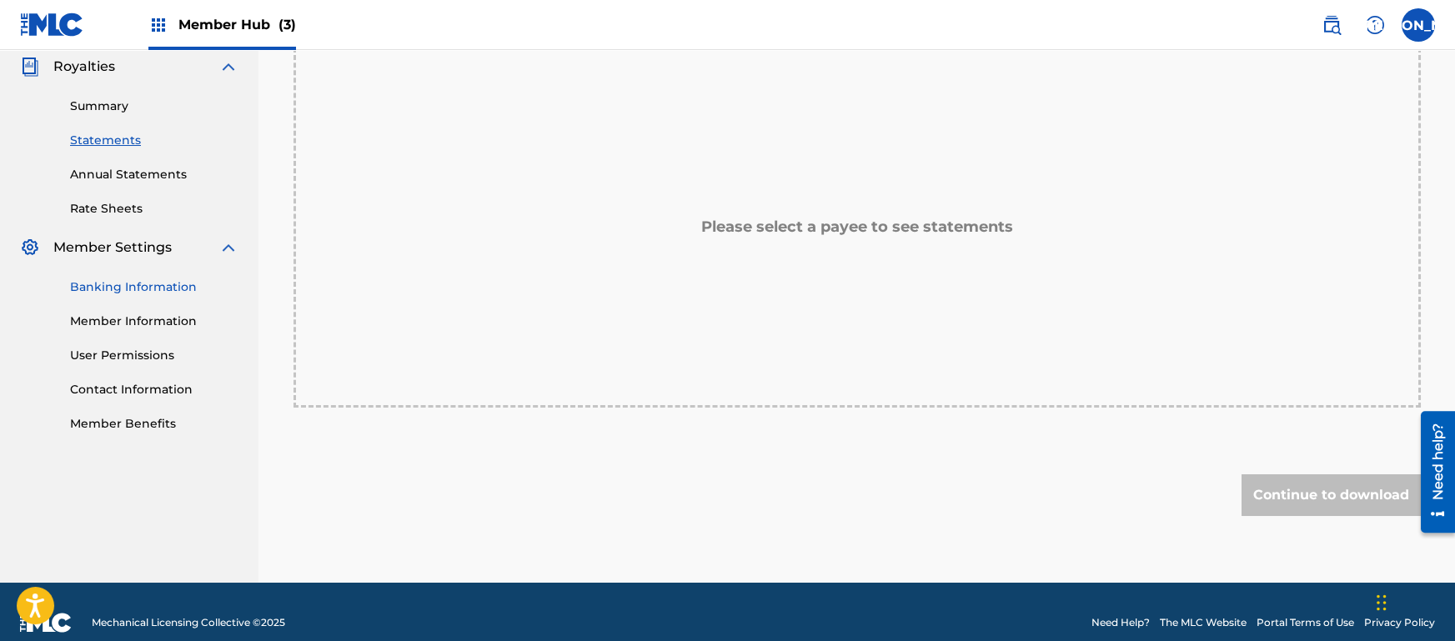
click at [122, 291] on link "Banking Information" at bounding box center [154, 288] width 168 height 18
